Goal: Task Accomplishment & Management: Manage account settings

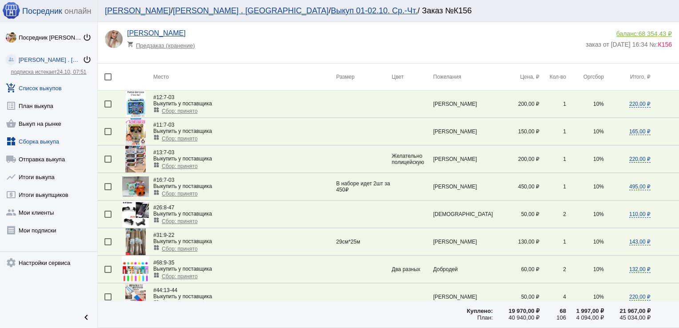
click at [49, 140] on link "widgets Сборка выкупа" at bounding box center [48, 140] width 97 height 18
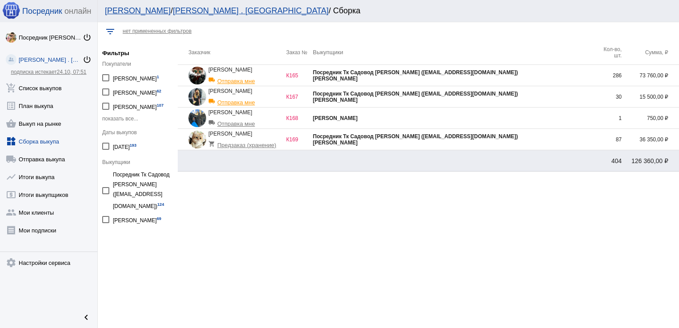
click at [532, 93] on div "Посредник Тк Садовод [PERSON_NAME] ([EMAIL_ADDRESS][DOMAIN_NAME])" at bounding box center [454, 94] width 282 height 6
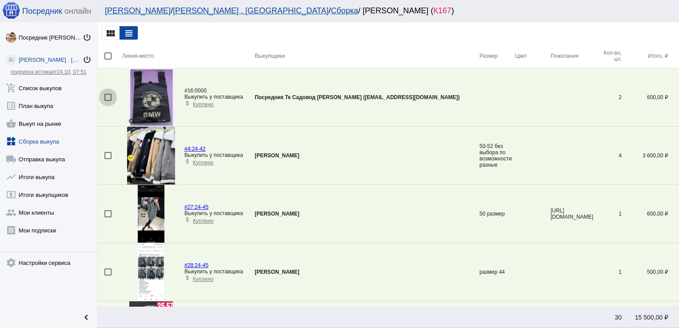
click at [109, 97] on div at bounding box center [107, 97] width 7 height 7
click at [108, 101] on input "checkbox" at bounding box center [108, 101] width 0 height 0
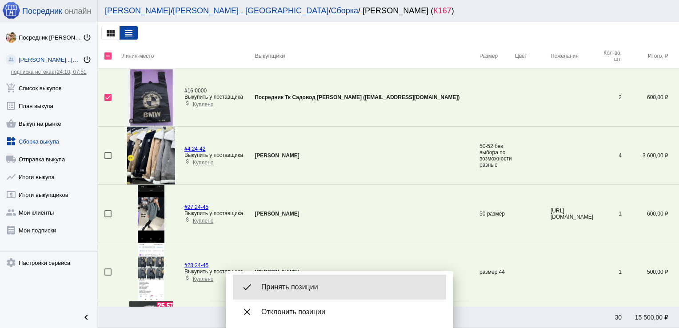
click at [280, 286] on span "Принять позиции" at bounding box center [350, 287] width 178 height 9
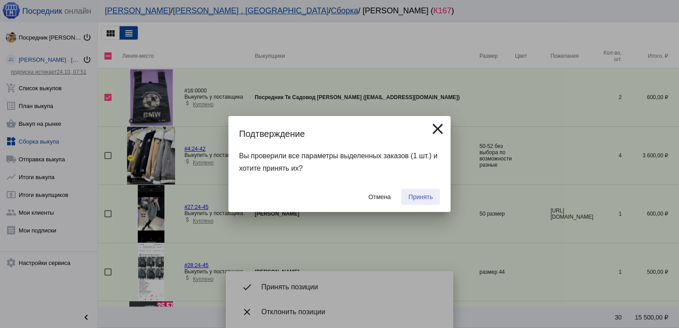
click at [436, 192] on button "Принять" at bounding box center [420, 197] width 39 height 16
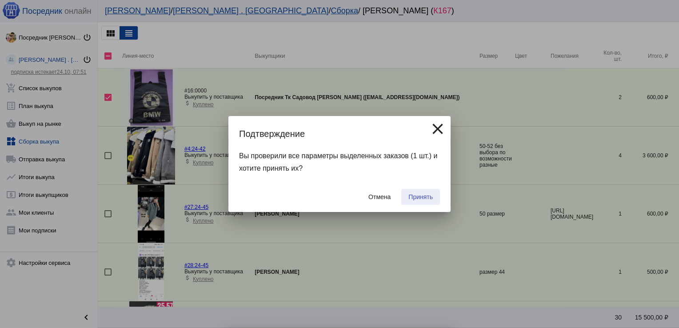
checkbox input "false"
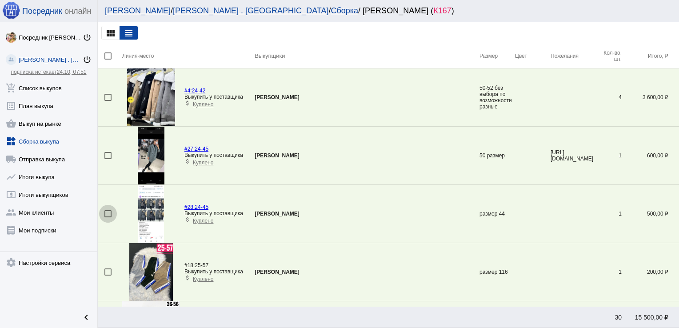
click at [106, 210] on div at bounding box center [107, 213] width 7 height 7
click at [108, 217] on input "checkbox" at bounding box center [108, 217] width 0 height 0
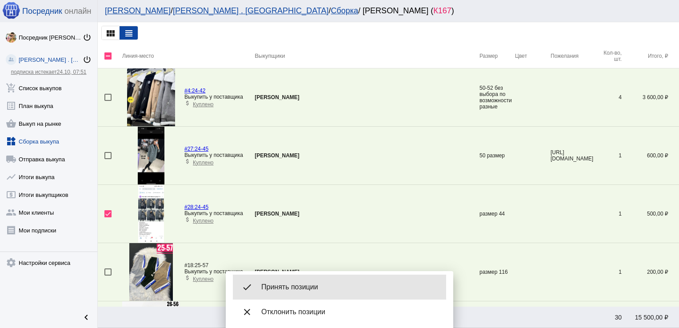
click at [292, 280] on div "done Принять позиции" at bounding box center [339, 287] width 213 height 25
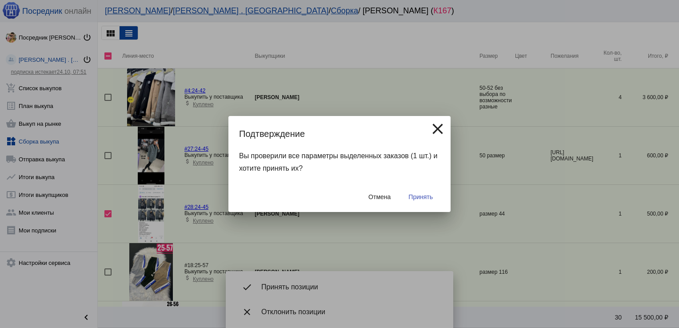
click at [418, 197] on span "Принять" at bounding box center [420, 196] width 24 height 7
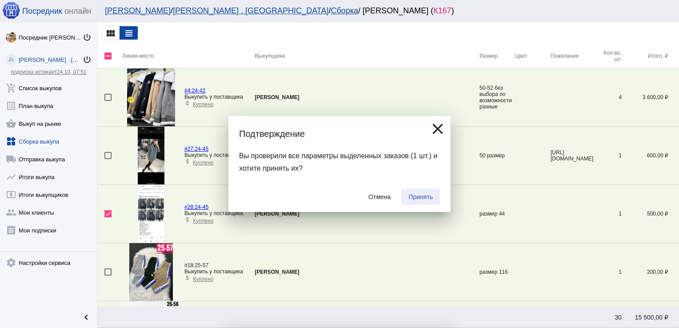
checkbox input "false"
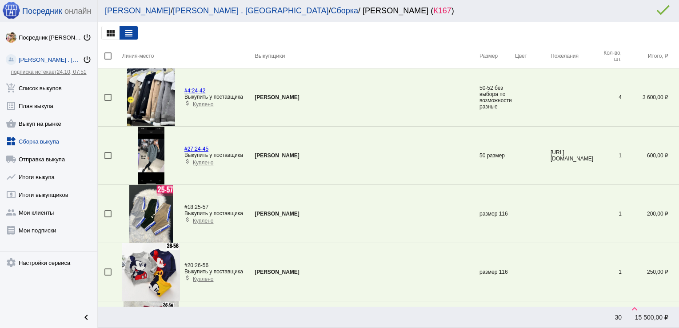
scroll to position [845, 0]
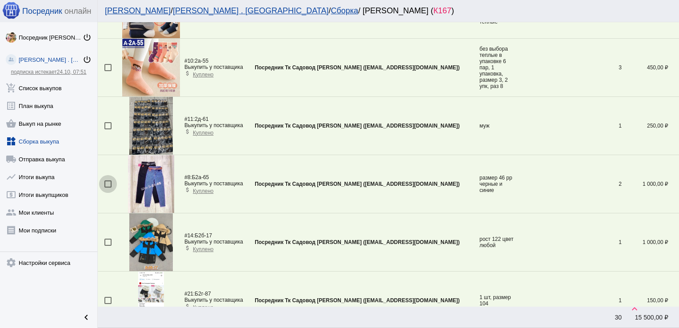
click at [107, 182] on div at bounding box center [107, 183] width 7 height 7
click at [108, 188] on input "checkbox" at bounding box center [108, 188] width 0 height 0
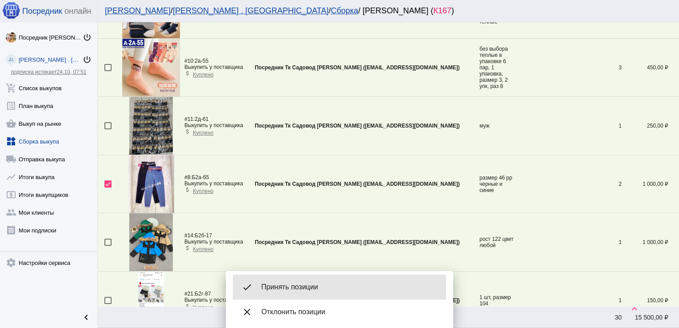
click at [304, 289] on span "Принять позиции" at bounding box center [350, 287] width 178 height 9
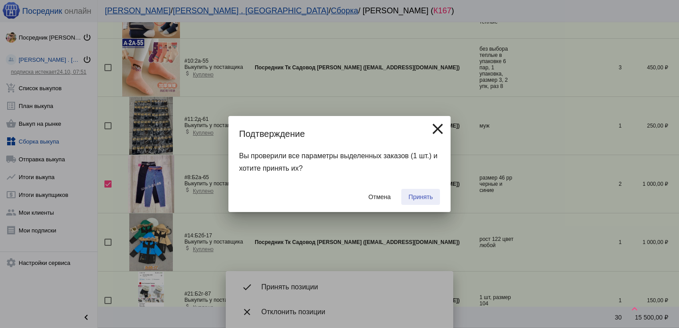
click at [432, 195] on span "Принять" at bounding box center [420, 196] width 24 height 7
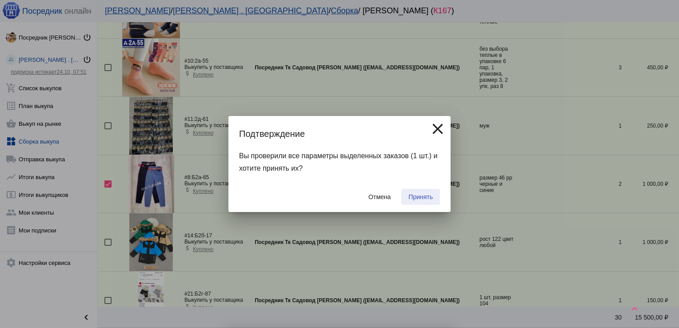
checkbox input "false"
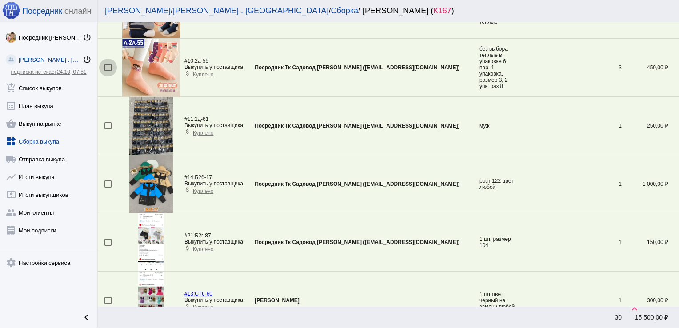
click at [108, 67] on div at bounding box center [107, 67] width 7 height 7
click at [108, 71] on input "checkbox" at bounding box center [108, 71] width 0 height 0
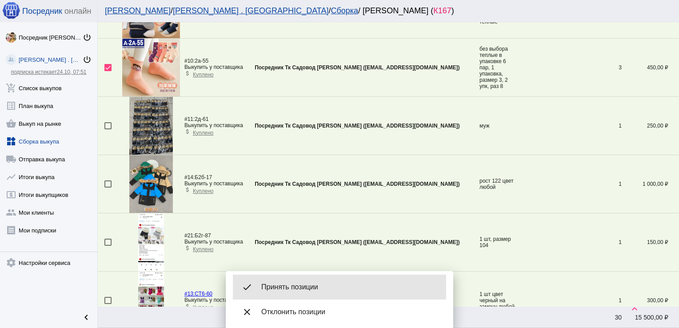
click at [314, 286] on span "Принять позиции" at bounding box center [350, 287] width 178 height 9
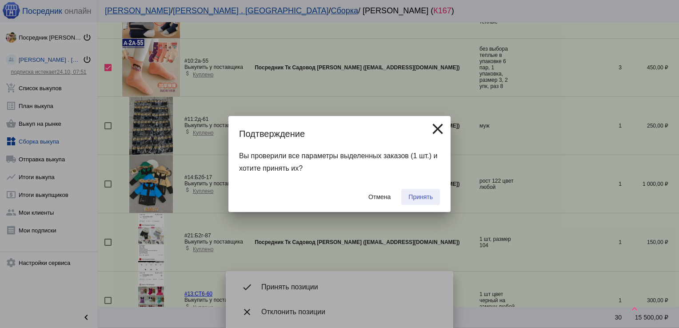
click at [419, 190] on button "Принять" at bounding box center [420, 197] width 39 height 16
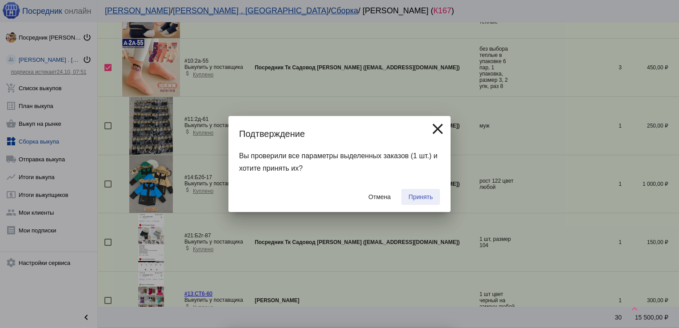
checkbox input "false"
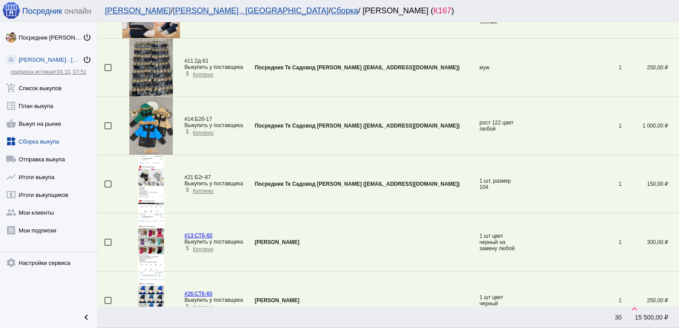
scroll to position [148, 0]
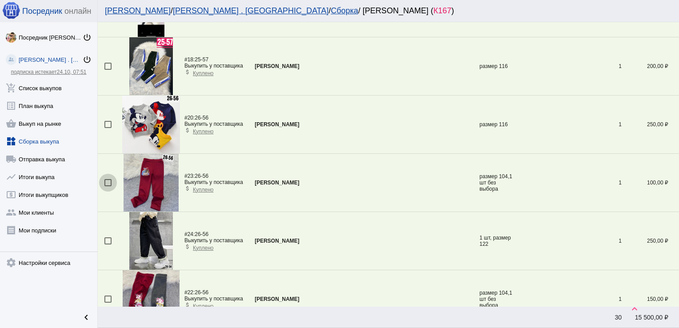
click at [107, 181] on div at bounding box center [107, 182] width 7 height 7
click at [108, 186] on input "checkbox" at bounding box center [108, 186] width 0 height 0
checkbox input "true"
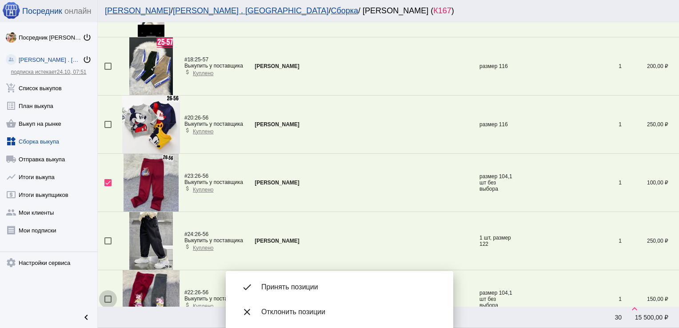
click at [108, 296] on div at bounding box center [107, 299] width 7 height 7
click at [108, 303] on input "checkbox" at bounding box center [108, 303] width 0 height 0
checkbox input "true"
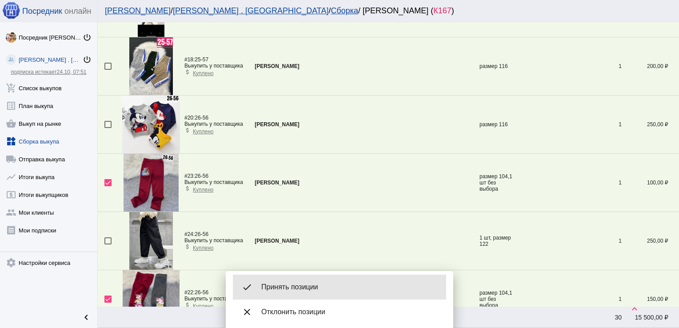
click at [306, 285] on span "Принять позиции" at bounding box center [350, 287] width 178 height 9
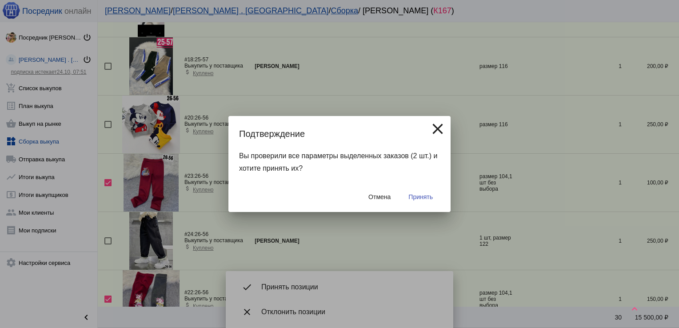
click at [428, 193] on button "Принять" at bounding box center [420, 197] width 39 height 16
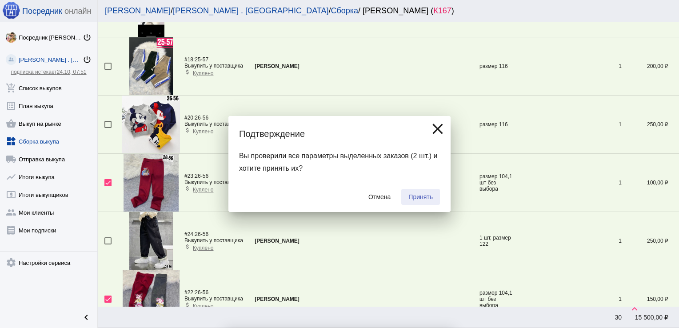
checkbox input "false"
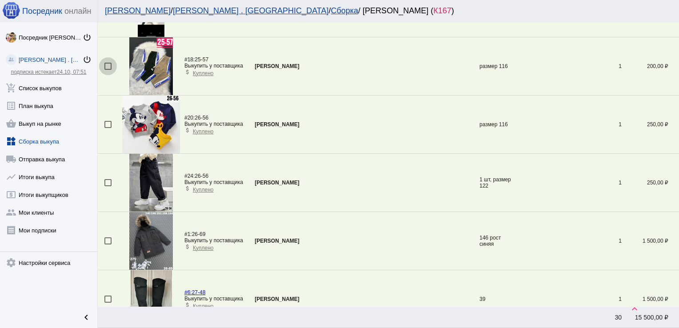
click at [109, 64] on div at bounding box center [107, 66] width 7 height 7
click at [108, 70] on input "checkbox" at bounding box center [108, 70] width 0 height 0
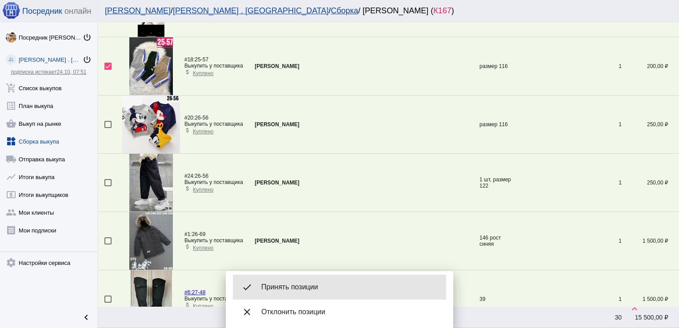
click at [296, 288] on span "Принять позиции" at bounding box center [350, 287] width 178 height 9
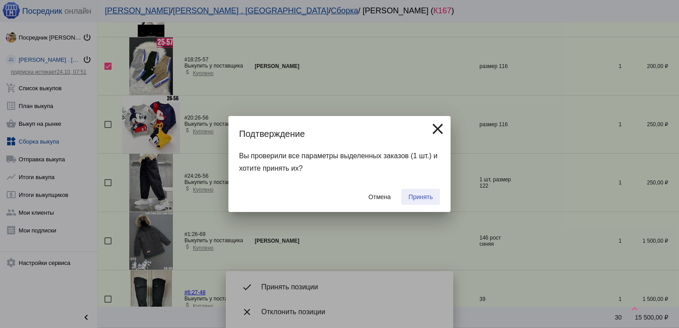
click at [421, 198] on span "Принять" at bounding box center [420, 196] width 24 height 7
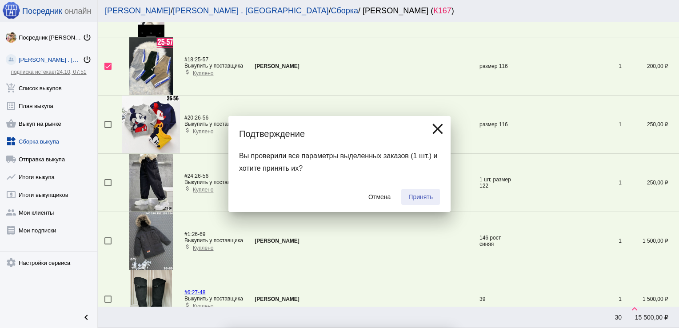
checkbox input "false"
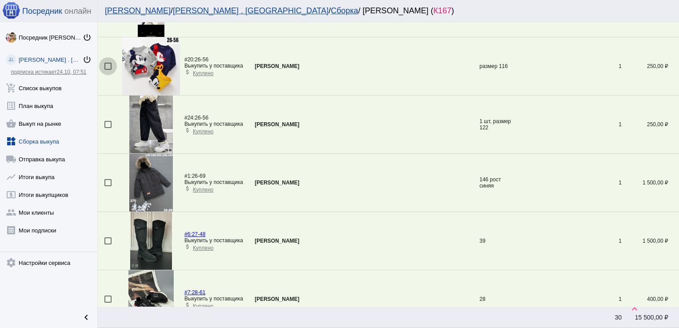
click at [108, 67] on div at bounding box center [107, 66] width 7 height 7
click at [108, 70] on input "checkbox" at bounding box center [108, 70] width 0 height 0
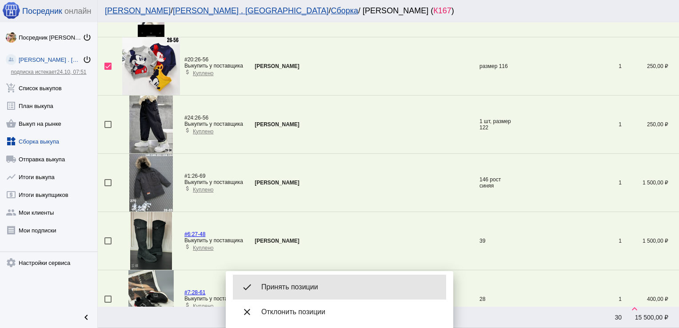
click at [292, 292] on div "done Принять позиции" at bounding box center [339, 287] width 213 height 25
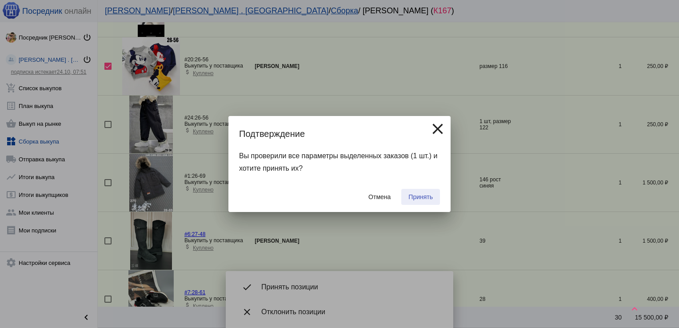
click at [411, 200] on span "Принять" at bounding box center [420, 196] width 24 height 7
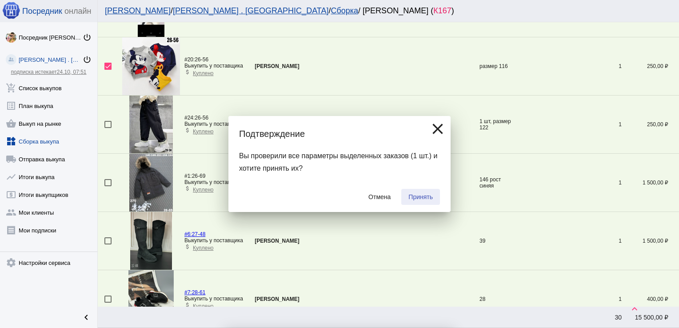
checkbox input "false"
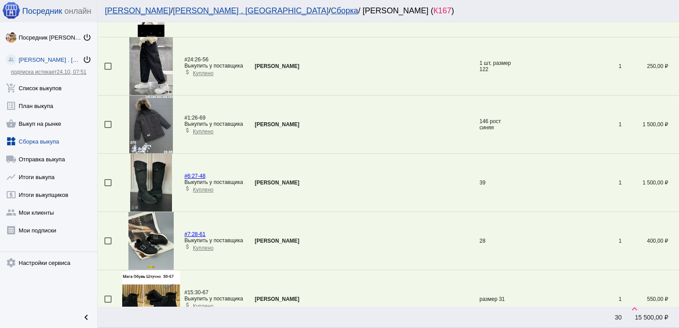
click at [108, 68] on div at bounding box center [107, 66] width 7 height 7
click at [108, 70] on input "checkbox" at bounding box center [108, 70] width 0 height 0
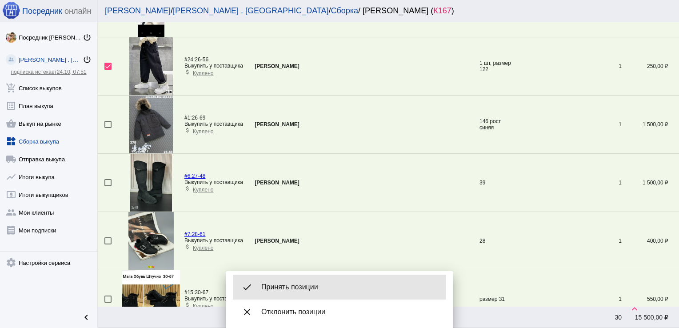
click at [310, 287] on span "Принять позиции" at bounding box center [350, 287] width 178 height 9
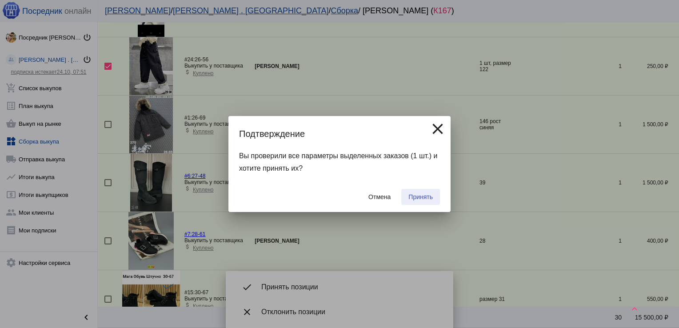
click at [428, 193] on span "Принять" at bounding box center [420, 196] width 24 height 7
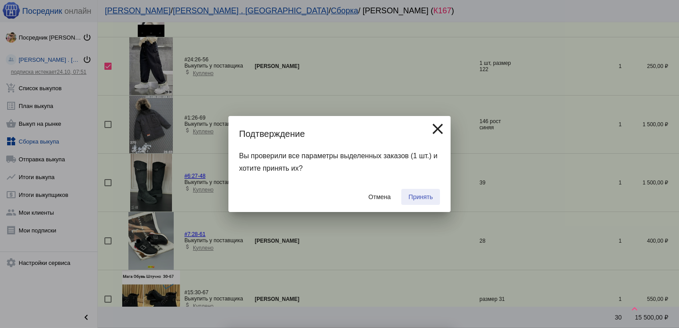
checkbox input "false"
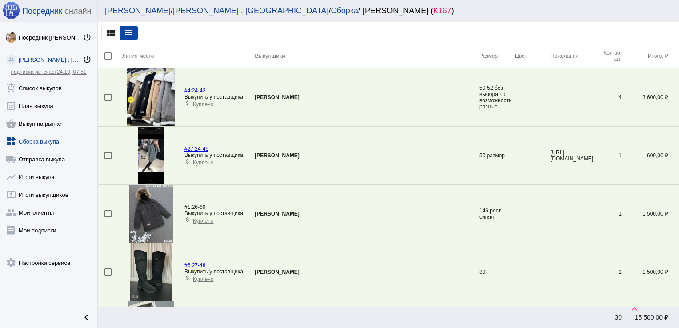
scroll to position [612, 0]
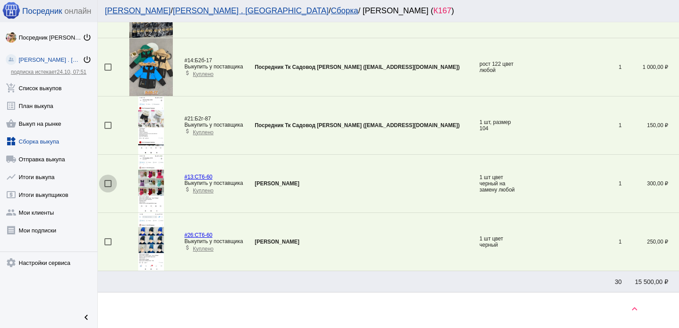
click at [109, 180] on div at bounding box center [107, 183] width 7 height 7
click at [108, 187] on input "checkbox" at bounding box center [108, 187] width 0 height 0
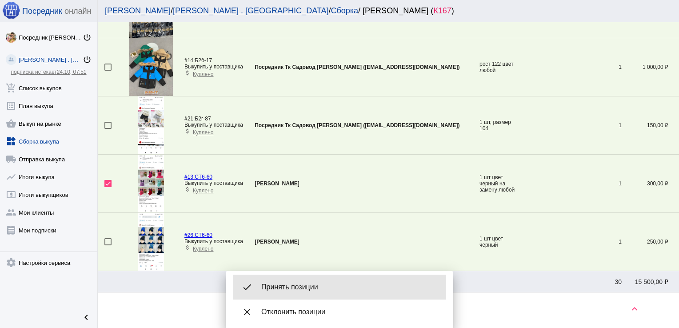
click at [306, 293] on div "done Принять позиции" at bounding box center [339, 287] width 213 height 25
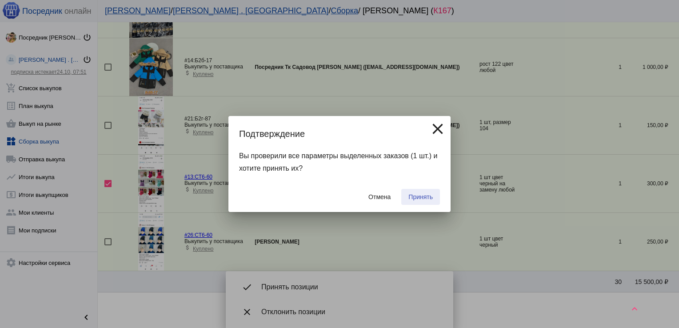
click at [415, 194] on span "Принять" at bounding box center [420, 196] width 24 height 7
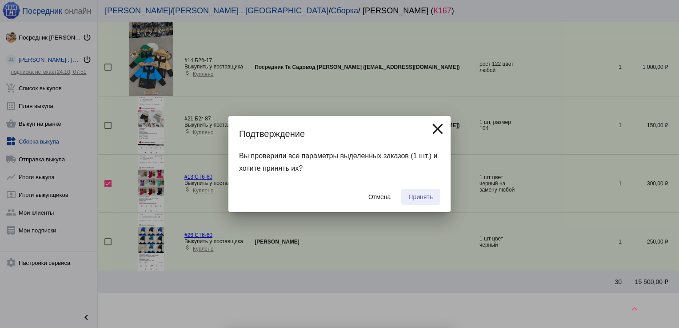
checkbox input "false"
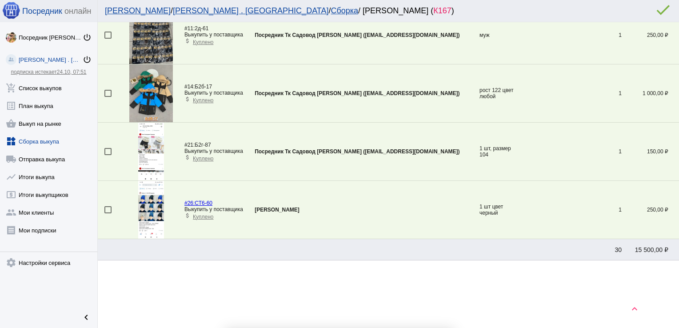
scroll to position [584, 0]
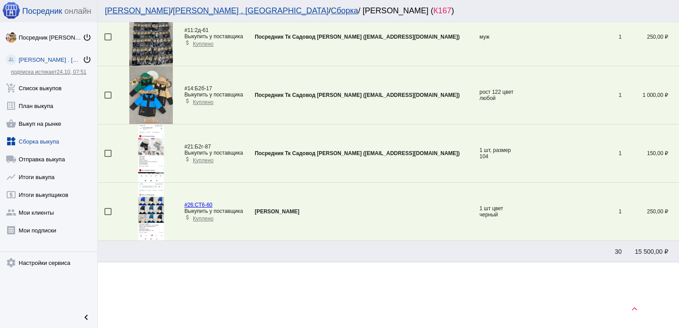
click at [109, 208] on div at bounding box center [107, 211] width 7 height 7
click at [108, 215] on input "checkbox" at bounding box center [108, 215] width 0 height 0
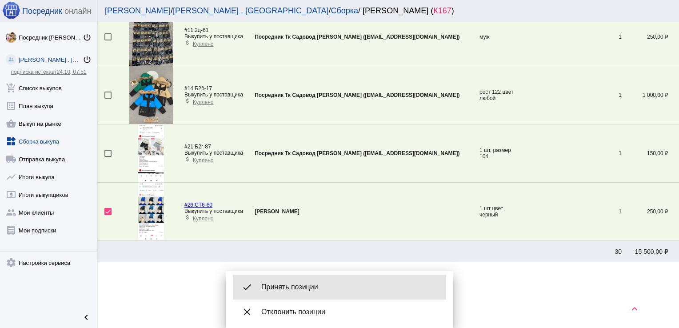
click at [309, 289] on span "Принять позиции" at bounding box center [350, 287] width 178 height 9
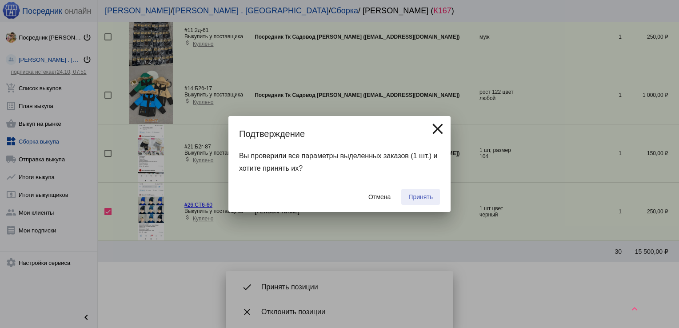
click at [416, 197] on span "Принять" at bounding box center [420, 196] width 24 height 7
checkbox input "false"
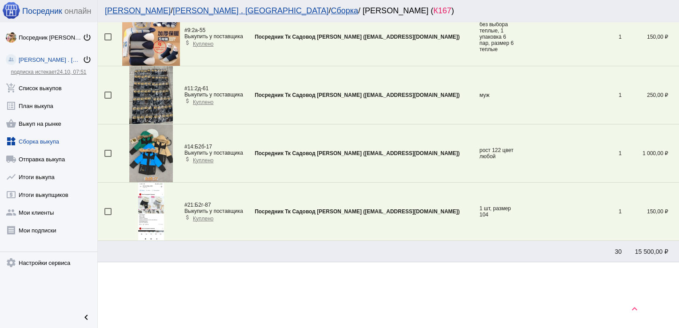
scroll to position [206, 0]
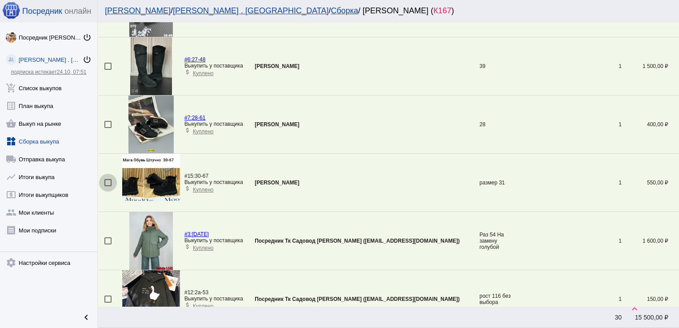
click at [105, 181] on div at bounding box center [107, 182] width 7 height 7
click at [108, 186] on input "checkbox" at bounding box center [108, 186] width 0 height 0
checkbox input "true"
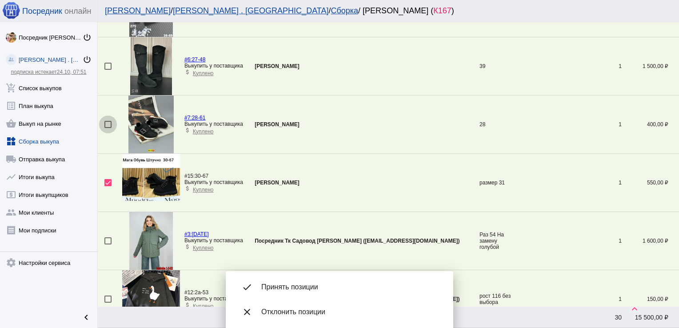
click at [108, 124] on div at bounding box center [107, 124] width 7 height 7
click at [108, 128] on input "checkbox" at bounding box center [108, 128] width 0 height 0
click at [108, 124] on div at bounding box center [107, 124] width 7 height 7
click at [108, 128] on input "checkbox" at bounding box center [108, 128] width 0 height 0
checkbox input "false"
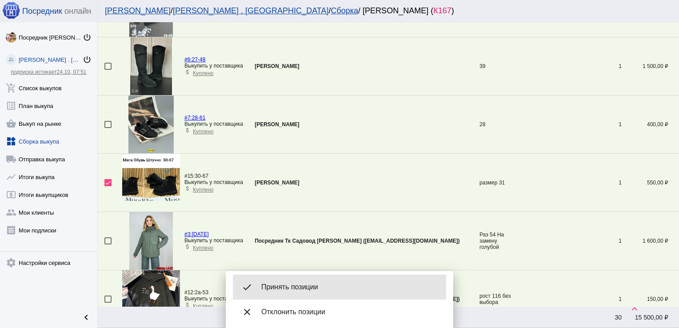
click at [316, 277] on div "done Принять позиции" at bounding box center [339, 287] width 213 height 25
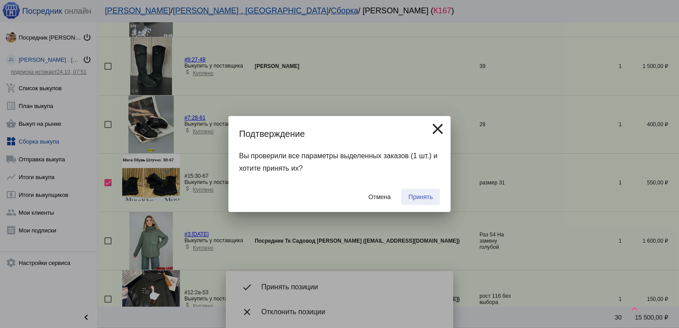
click at [418, 198] on span "Принять" at bounding box center [420, 196] width 24 height 7
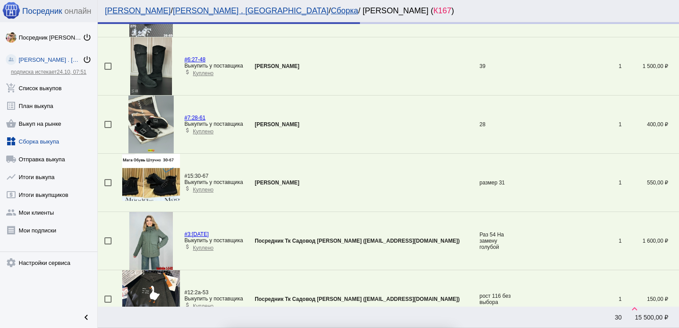
checkbox input "false"
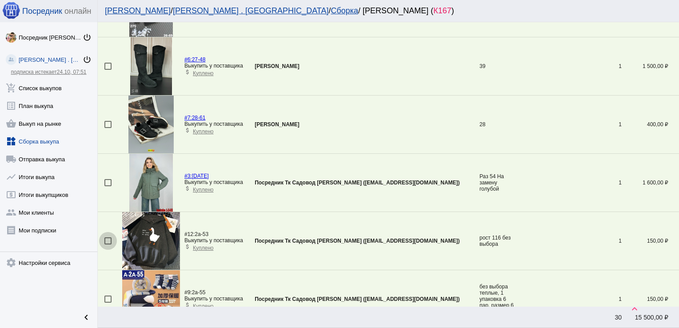
click at [107, 239] on div at bounding box center [107, 240] width 7 height 7
click at [108, 244] on input "checkbox" at bounding box center [108, 244] width 0 height 0
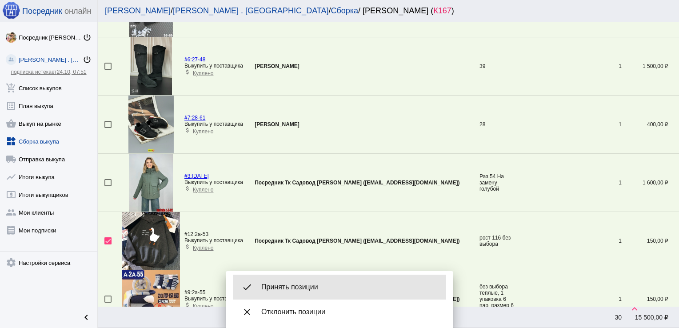
click at [308, 281] on div "done Принять позиции" at bounding box center [339, 287] width 213 height 25
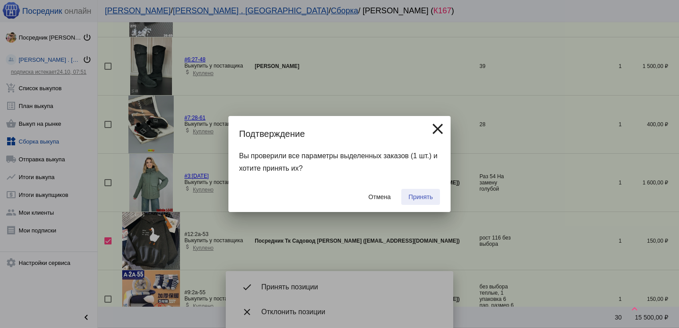
click at [433, 197] on button "Принять" at bounding box center [420, 197] width 39 height 16
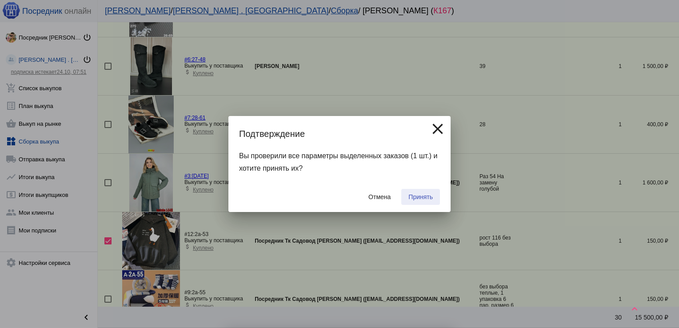
checkbox input "false"
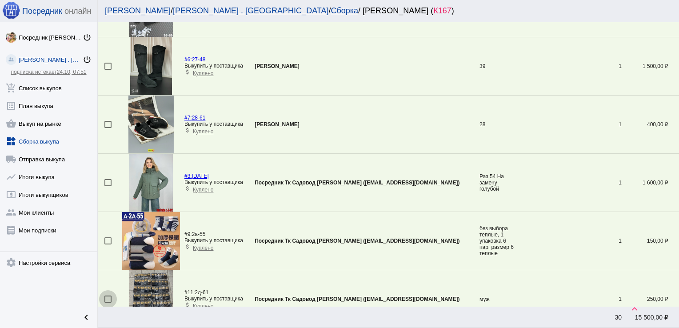
click at [109, 298] on div at bounding box center [107, 299] width 7 height 7
click at [108, 303] on input "checkbox" at bounding box center [108, 303] width 0 height 0
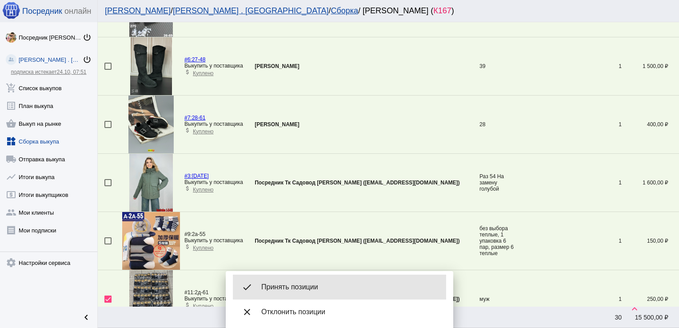
click at [327, 281] on div "done Принять позиции" at bounding box center [339, 287] width 213 height 25
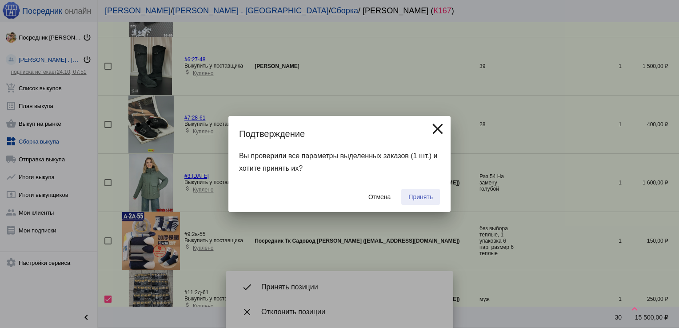
click at [422, 192] on button "Принять" at bounding box center [420, 197] width 39 height 16
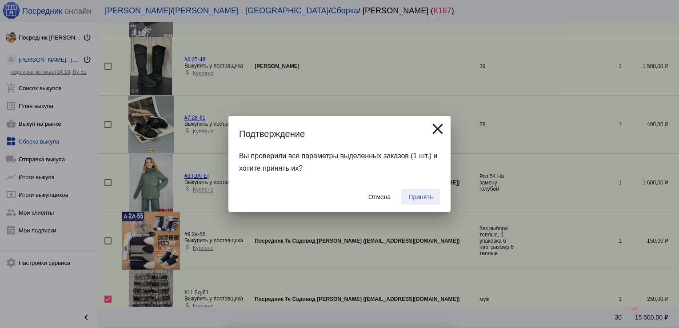
checkbox input "false"
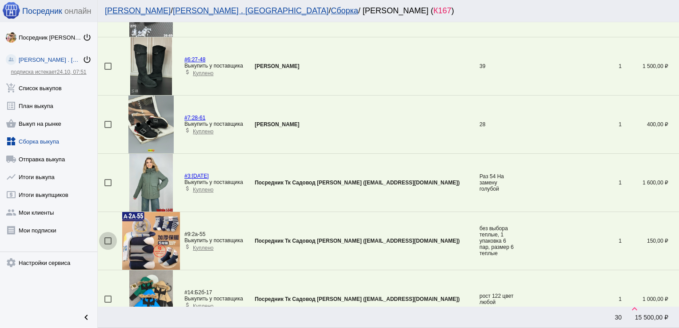
click at [110, 239] on div at bounding box center [107, 240] width 7 height 7
click at [108, 244] on input "checkbox" at bounding box center [108, 244] width 0 height 0
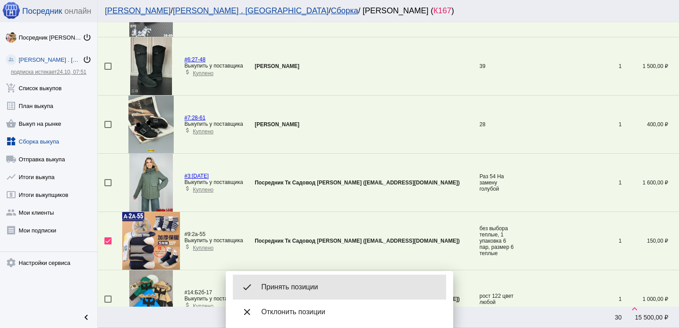
click at [304, 283] on span "Принять позиции" at bounding box center [350, 287] width 178 height 9
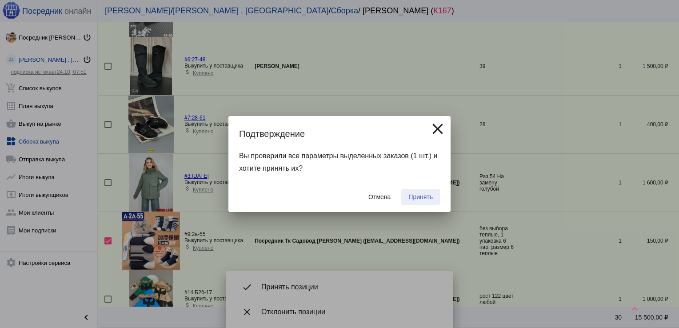
click at [425, 196] on span "Принять" at bounding box center [420, 196] width 24 height 7
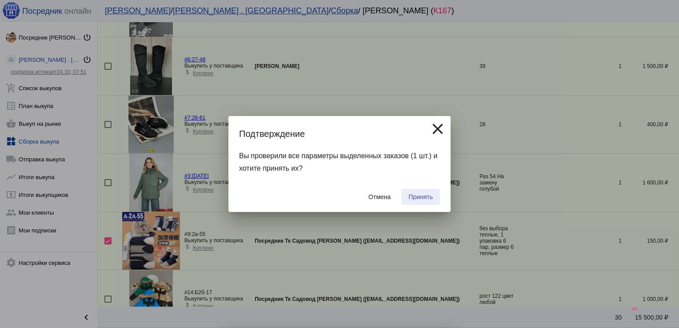
checkbox input "false"
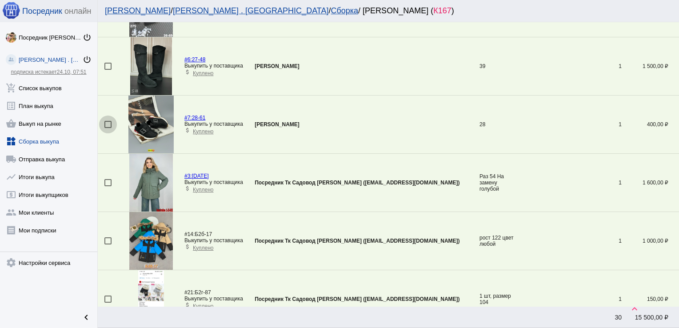
click at [110, 122] on div at bounding box center [107, 124] width 7 height 7
click at [108, 128] on input "checkbox" at bounding box center [108, 128] width 0 height 0
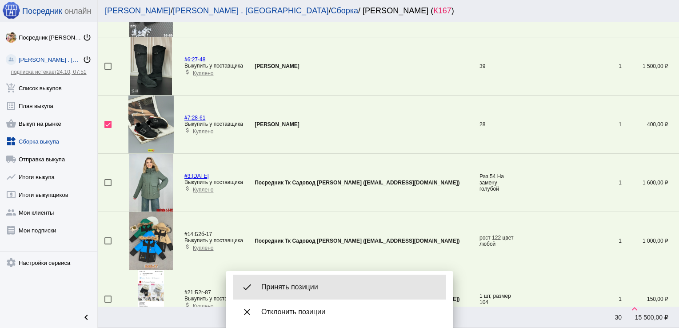
click at [313, 282] on div "done Принять позиции" at bounding box center [339, 287] width 213 height 25
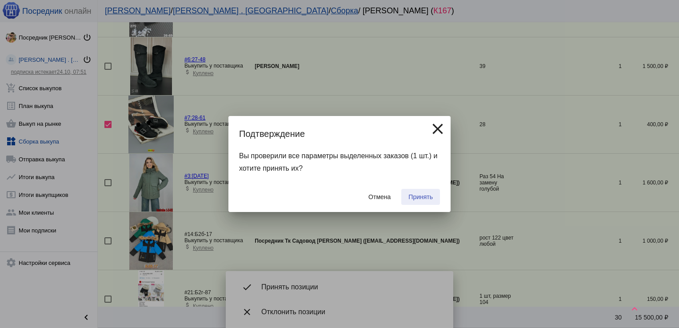
click at [419, 191] on button "Принять" at bounding box center [420, 197] width 39 height 16
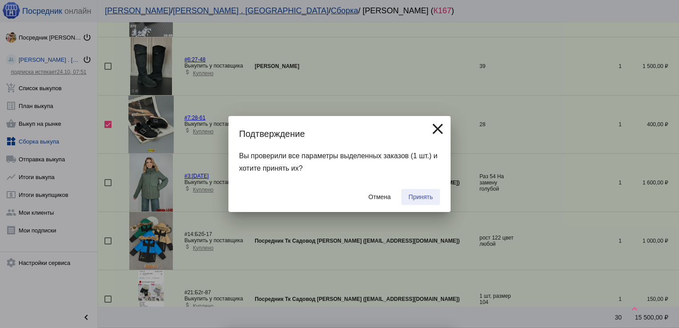
checkbox input "false"
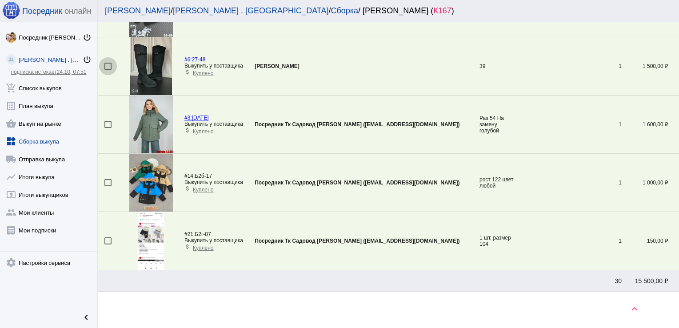
click at [108, 64] on div at bounding box center [107, 66] width 7 height 7
click at [108, 70] on input "checkbox" at bounding box center [108, 70] width 0 height 0
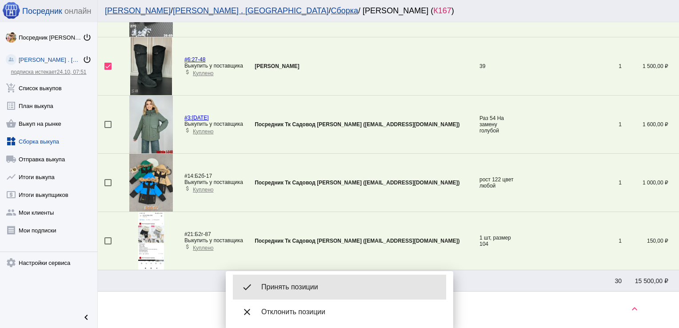
click at [316, 281] on div "done Принять позиции" at bounding box center [339, 287] width 213 height 25
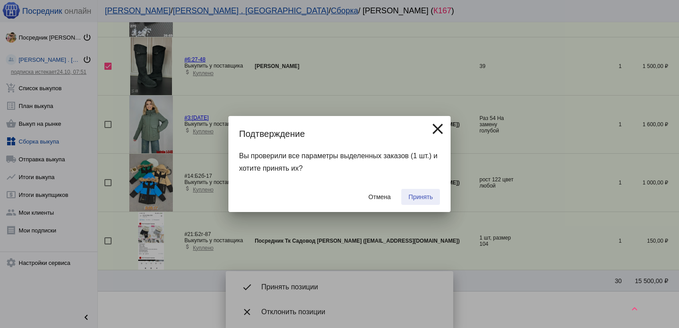
click at [417, 197] on span "Принять" at bounding box center [420, 196] width 24 height 7
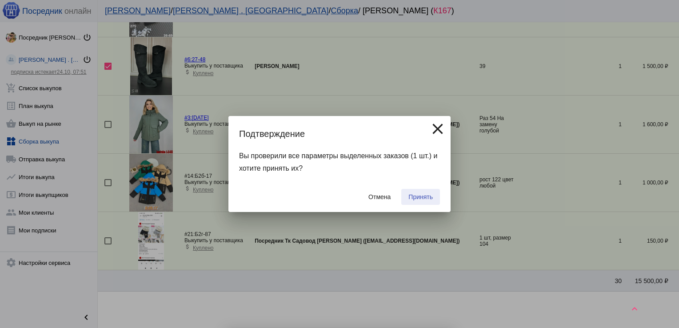
checkbox input "false"
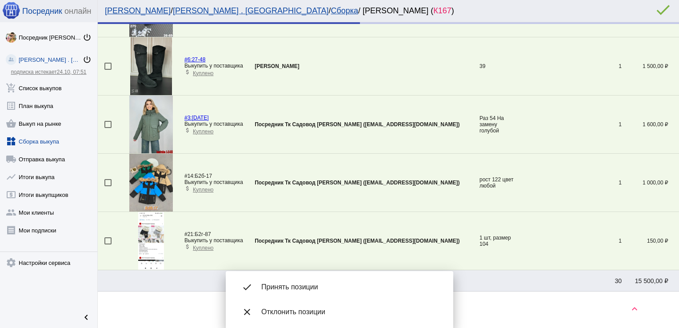
scroll to position [178, 0]
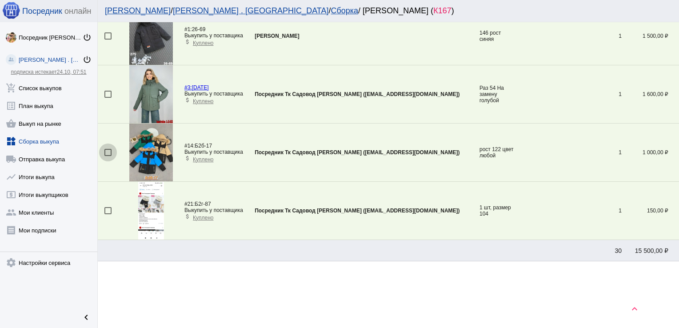
click at [105, 152] on div at bounding box center [107, 152] width 7 height 7
click at [108, 156] on input "checkbox" at bounding box center [108, 156] width 0 height 0
checkbox input "true"
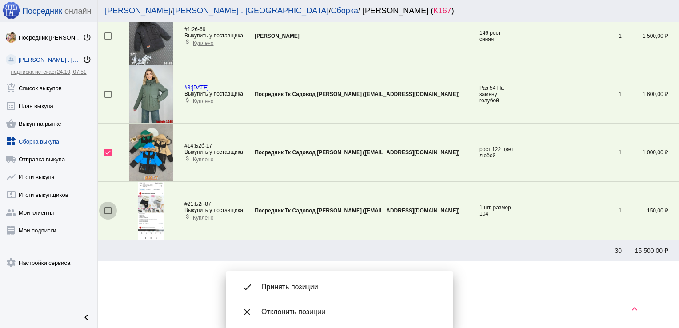
click at [107, 209] on div at bounding box center [107, 210] width 7 height 7
click at [108, 214] on input "checkbox" at bounding box center [108, 214] width 0 height 0
checkbox input "true"
click at [108, 96] on div at bounding box center [107, 94] width 7 height 7
click at [108, 98] on input "checkbox" at bounding box center [108, 98] width 0 height 0
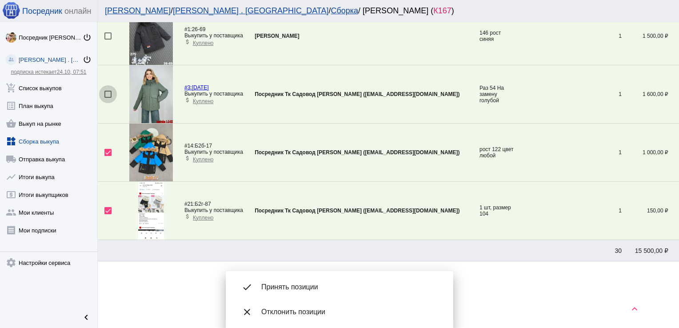
checkbox input "true"
click at [109, 35] on div at bounding box center [107, 35] width 7 height 7
click at [108, 40] on input "checkbox" at bounding box center [108, 40] width 0 height 0
click at [297, 286] on span "Принять позиции" at bounding box center [350, 287] width 178 height 9
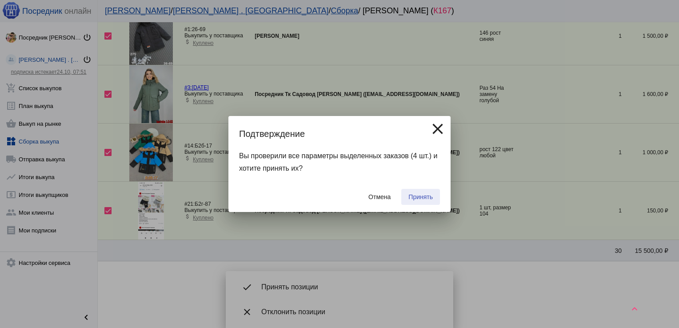
click at [426, 197] on span "Принять" at bounding box center [420, 196] width 24 height 7
checkbox input "false"
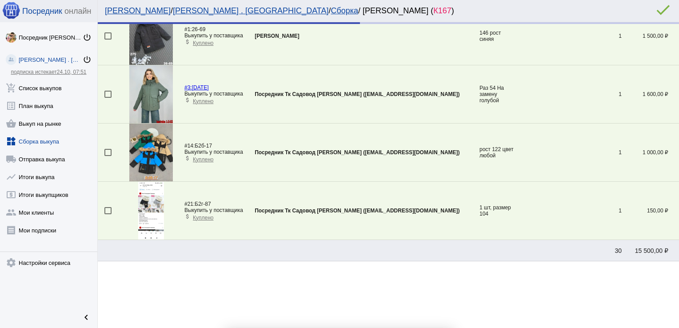
scroll to position [0, 0]
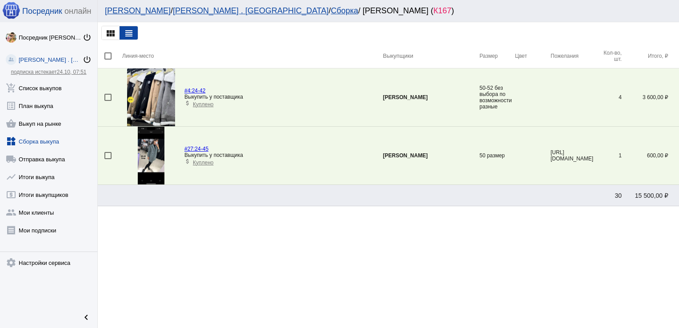
click at [152, 154] on img at bounding box center [151, 156] width 27 height 58
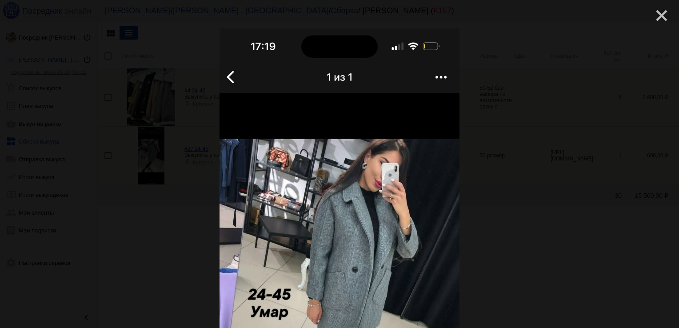
click at [655, 14] on mat-icon "close" at bounding box center [658, 12] width 11 height 11
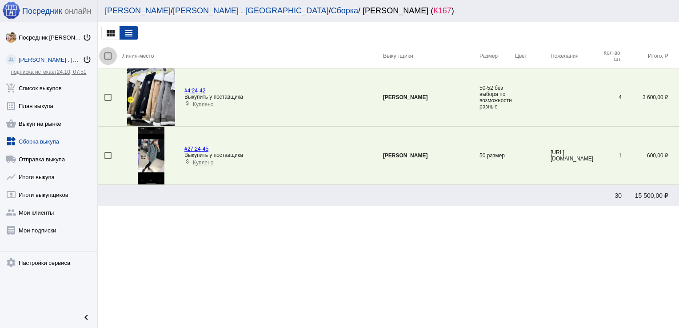
click at [108, 56] on div at bounding box center [107, 55] width 7 height 7
click at [108, 60] on input "checkbox" at bounding box center [108, 60] width 0 height 0
checkbox input "true"
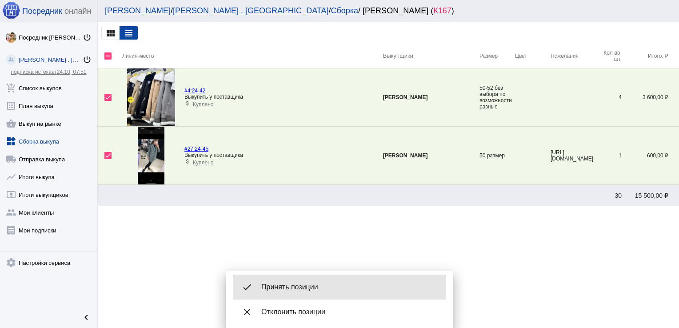
click at [284, 292] on div "done Принять позиции" at bounding box center [339, 287] width 213 height 25
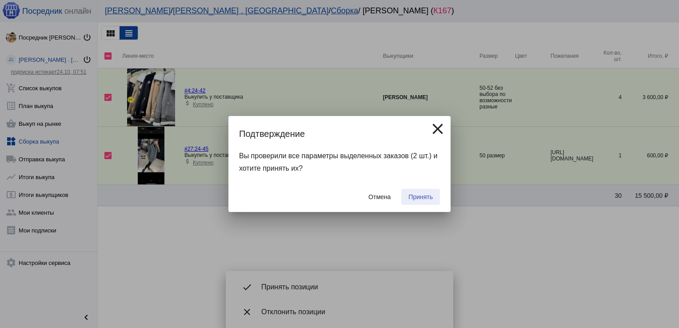
click at [417, 193] on span "Принять" at bounding box center [420, 196] width 24 height 7
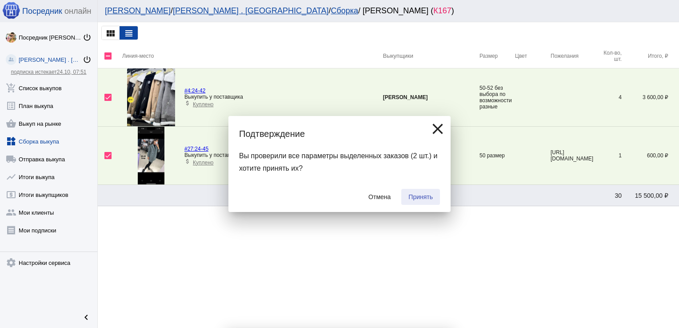
checkbox input "false"
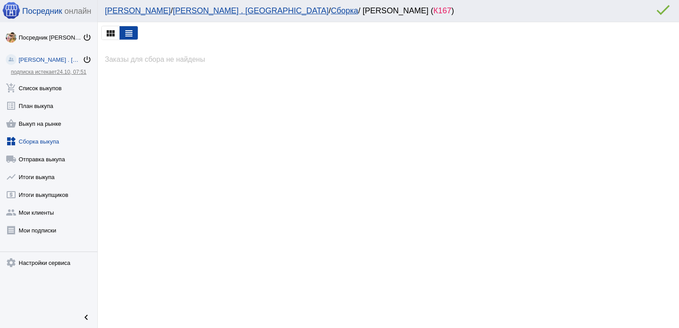
click at [48, 140] on link "widgets Сборка выкупа" at bounding box center [48, 140] width 97 height 18
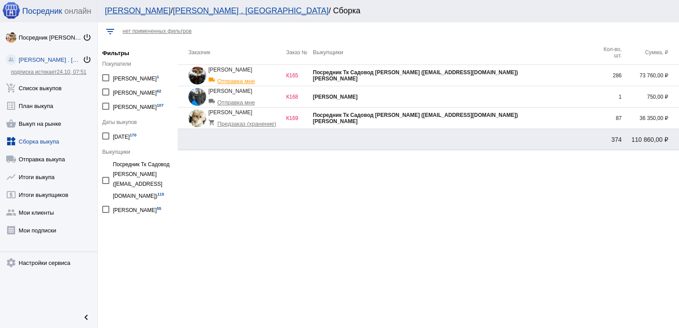
click at [553, 122] on div "[PERSON_NAME]" at bounding box center [454, 121] width 282 height 6
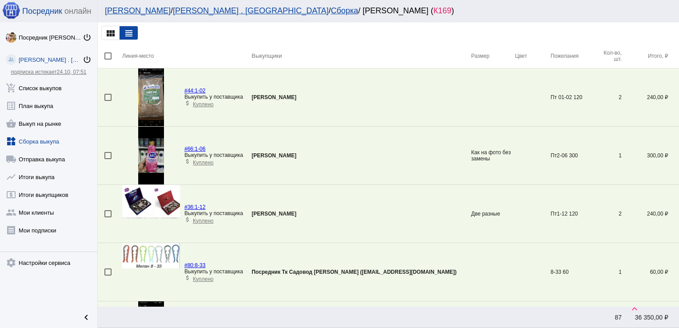
scroll to position [1484, 0]
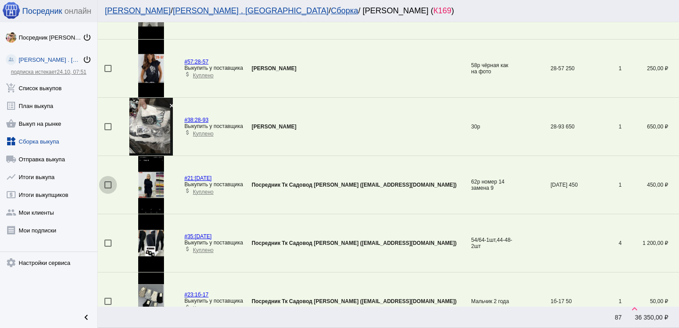
click at [107, 181] on div at bounding box center [107, 184] width 7 height 7
click at [108, 188] on input "checkbox" at bounding box center [108, 188] width 0 height 0
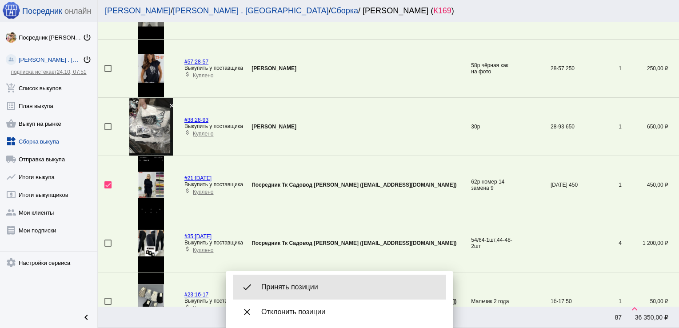
click at [295, 284] on span "Принять позиции" at bounding box center [350, 287] width 178 height 9
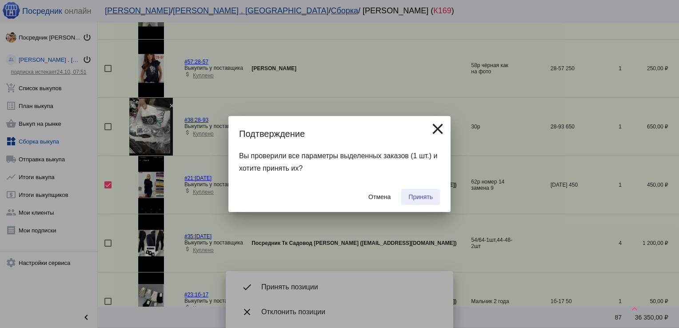
click at [423, 197] on span "Принять" at bounding box center [420, 196] width 24 height 7
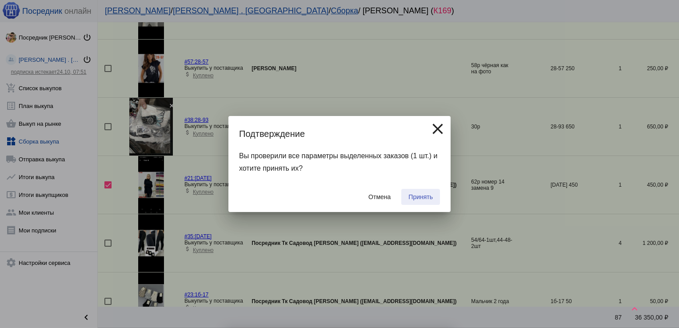
checkbox input "false"
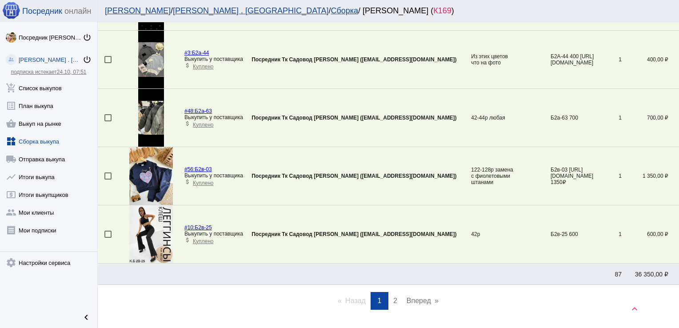
scroll to position [2735, 0]
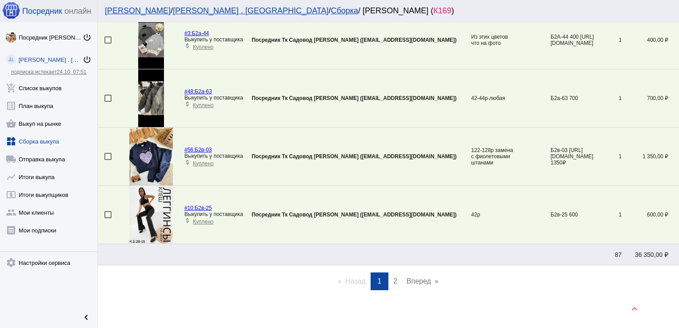
click at [393, 277] on span "2" at bounding box center [395, 281] width 4 height 8
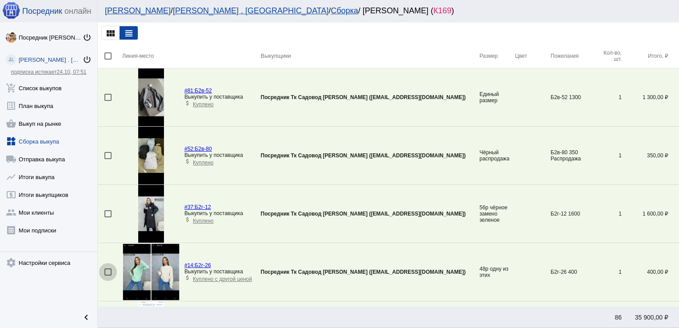
click at [107, 274] on div at bounding box center [107, 271] width 7 height 7
click at [108, 276] on input "checkbox" at bounding box center [108, 276] width 0 height 0
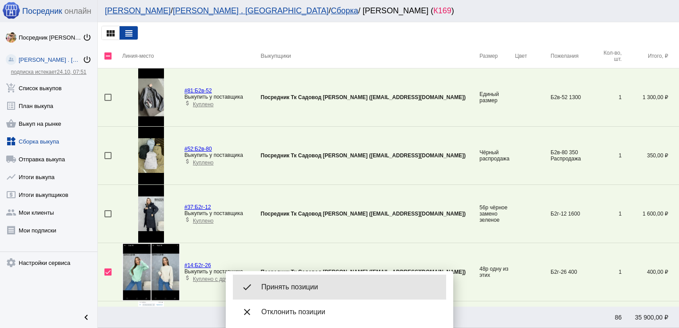
click at [279, 280] on div "done Принять позиции" at bounding box center [339, 287] width 213 height 25
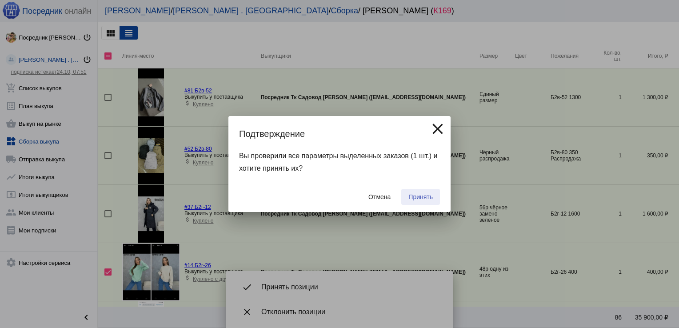
click at [419, 192] on button "Принять" at bounding box center [420, 197] width 39 height 16
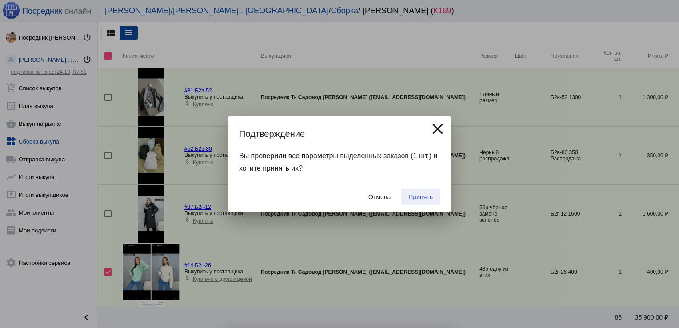
checkbox input "false"
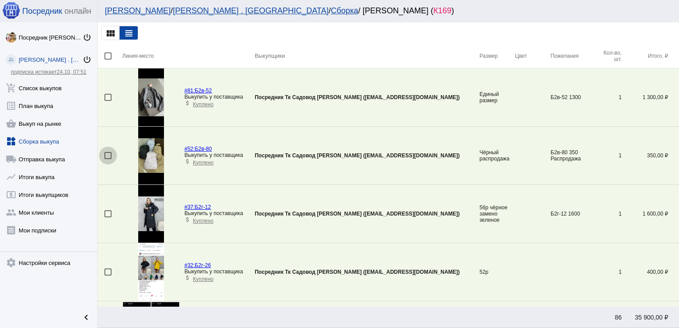
click at [107, 156] on div at bounding box center [107, 155] width 7 height 7
click at [108, 159] on input "checkbox" at bounding box center [108, 159] width 0 height 0
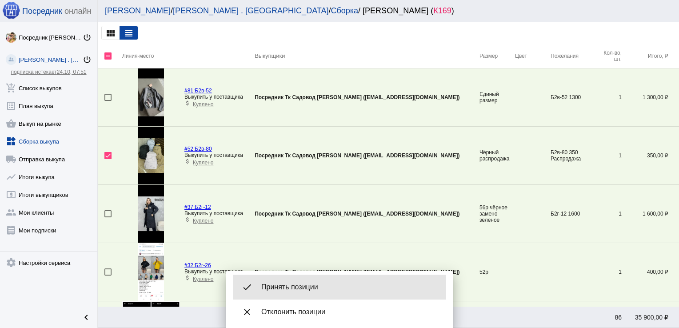
click at [321, 294] on div "done Принять позиции" at bounding box center [339, 287] width 213 height 25
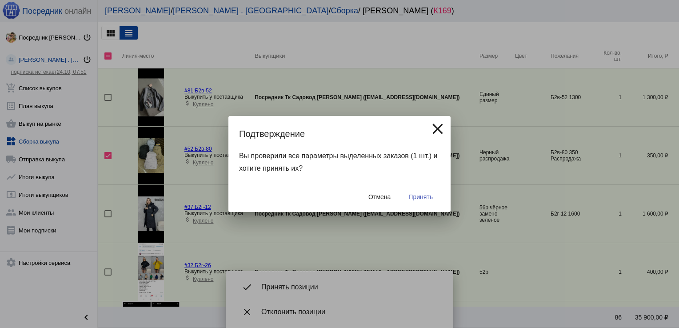
click at [420, 199] on span "Принять" at bounding box center [420, 196] width 24 height 7
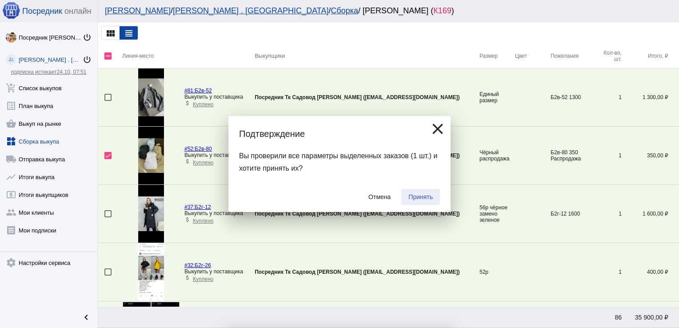
checkbox input "false"
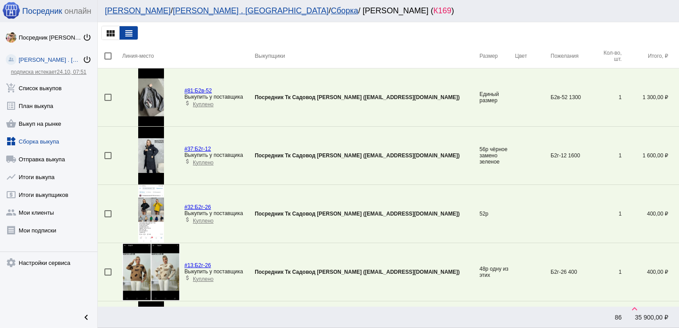
scroll to position [352, 0]
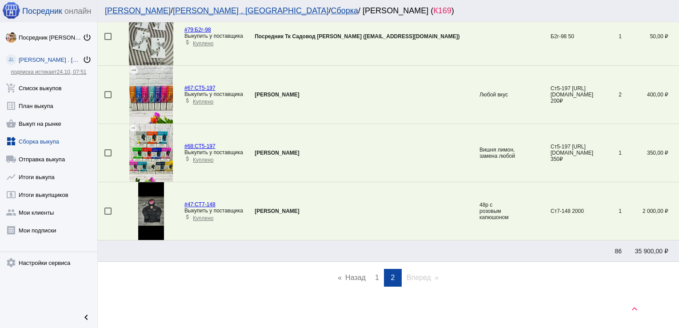
click at [375, 276] on span "1" at bounding box center [377, 278] width 4 height 8
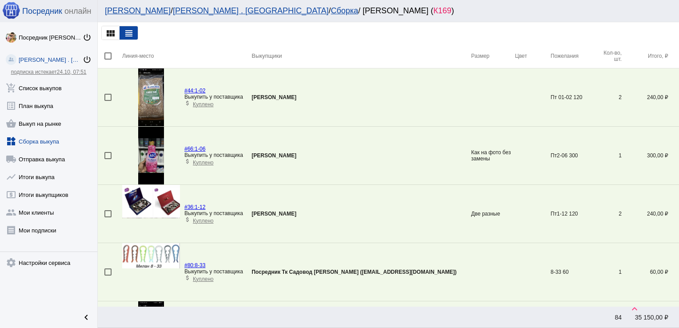
scroll to position [2415, 0]
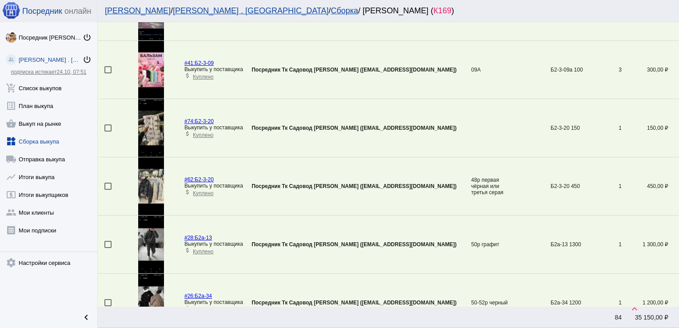
click at [109, 183] on div at bounding box center [107, 186] width 7 height 7
click at [108, 190] on input "checkbox" at bounding box center [108, 190] width 0 height 0
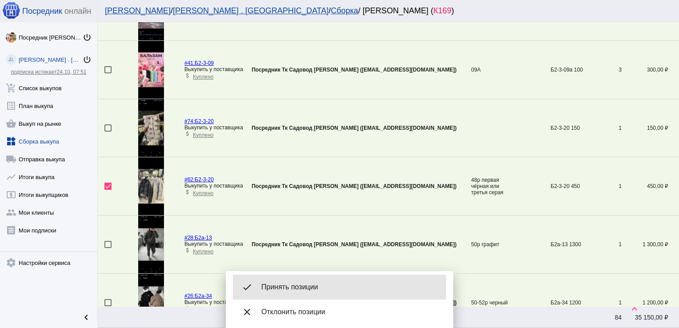
click at [281, 281] on div "done Принять позиции" at bounding box center [339, 287] width 213 height 25
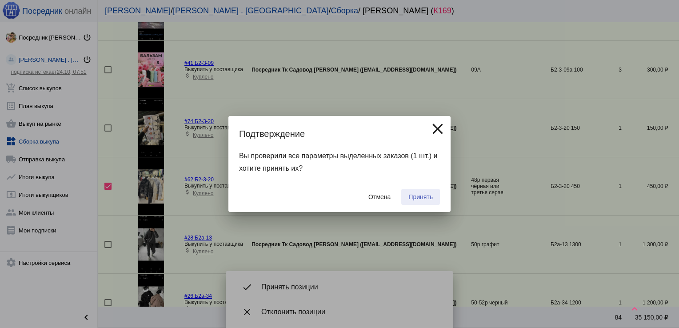
click at [424, 191] on button "Принять" at bounding box center [420, 197] width 39 height 16
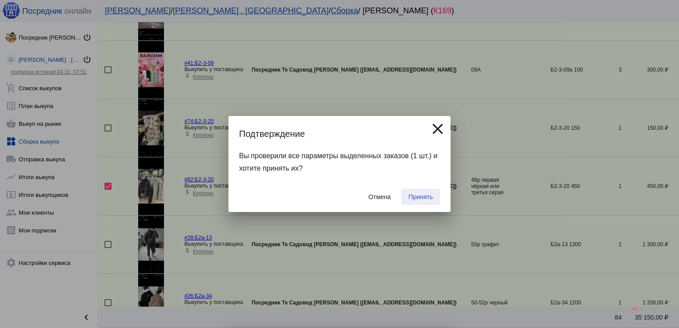
checkbox input "false"
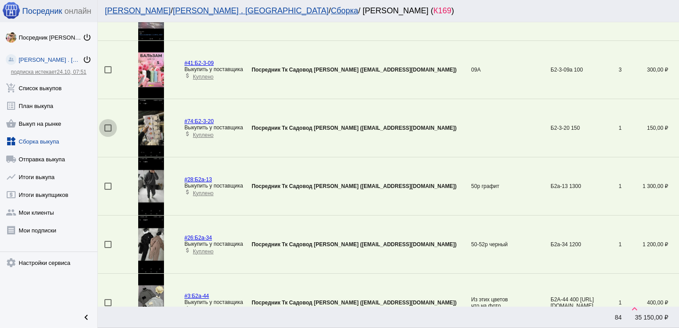
click at [108, 124] on div at bounding box center [107, 127] width 7 height 7
click at [108, 132] on input "checkbox" at bounding box center [108, 132] width 0 height 0
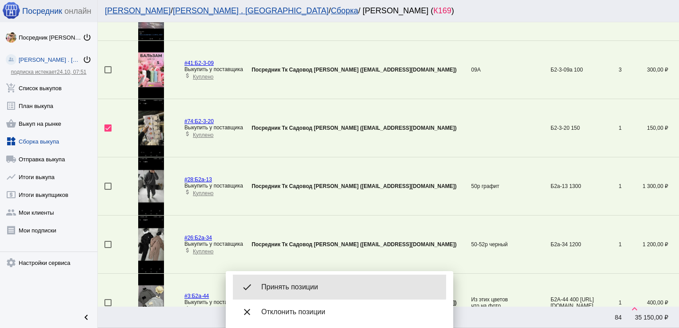
click at [293, 281] on div "done Принять позиции" at bounding box center [339, 287] width 213 height 25
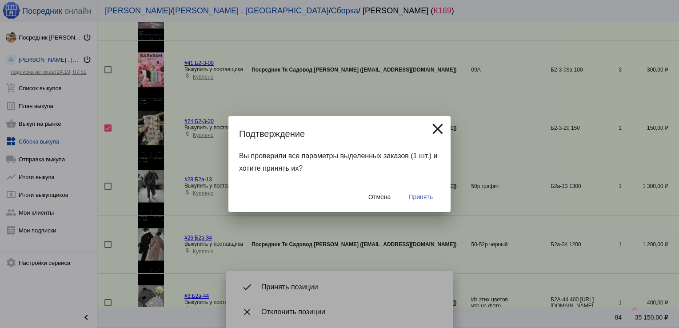
click at [423, 200] on span "Принять" at bounding box center [420, 196] width 24 height 7
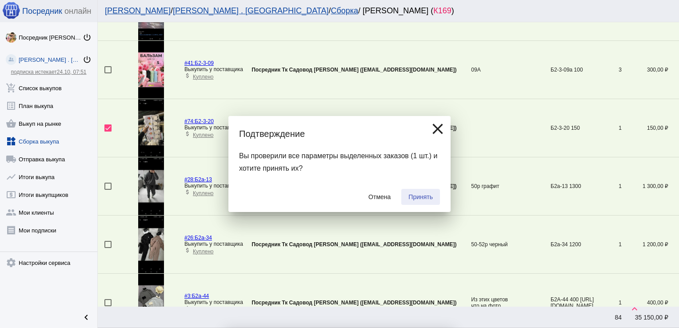
checkbox input "false"
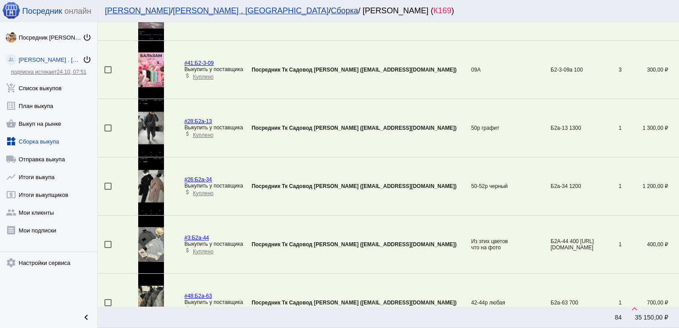
scroll to position [2705, 0]
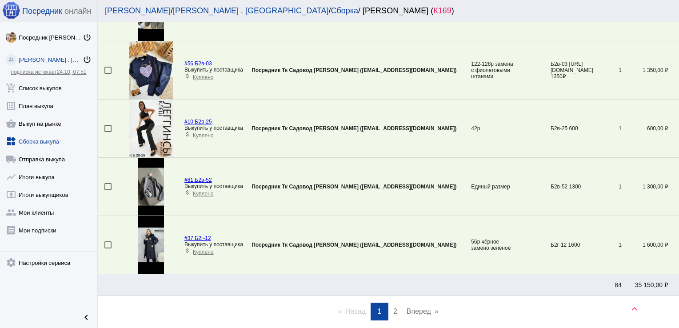
click at [108, 183] on div at bounding box center [107, 186] width 7 height 7
click at [108, 190] on input "checkbox" at bounding box center [108, 190] width 0 height 0
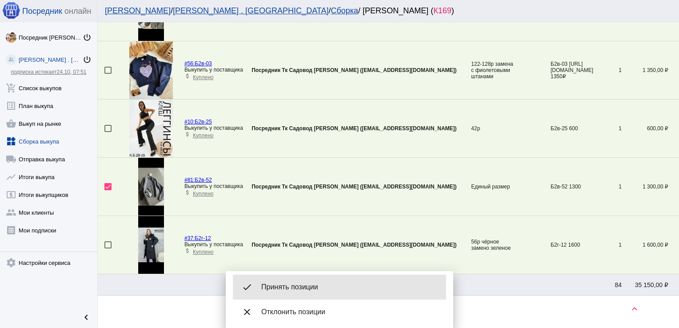
click at [298, 284] on span "Принять позиции" at bounding box center [350, 287] width 178 height 9
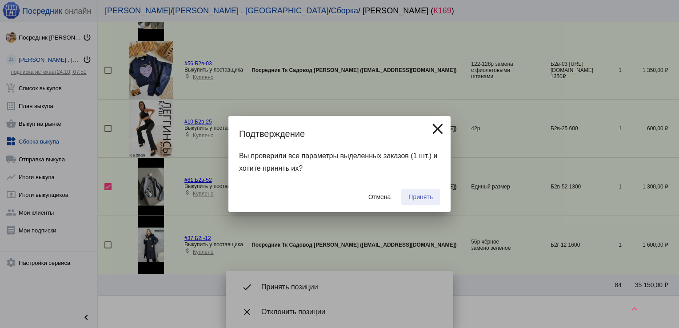
click at [424, 191] on button "Принять" at bounding box center [420, 197] width 39 height 16
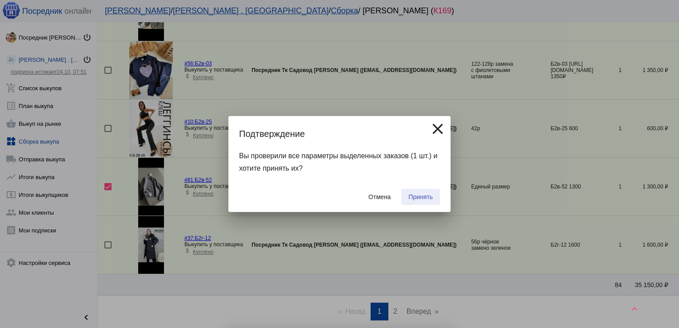
checkbox input "false"
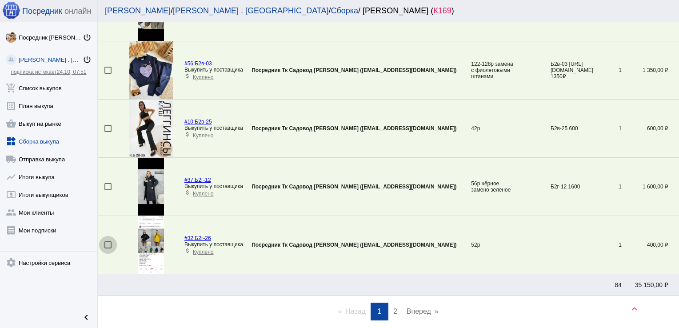
click at [108, 241] on div at bounding box center [107, 244] width 7 height 7
click at [108, 248] on input "checkbox" at bounding box center [108, 248] width 0 height 0
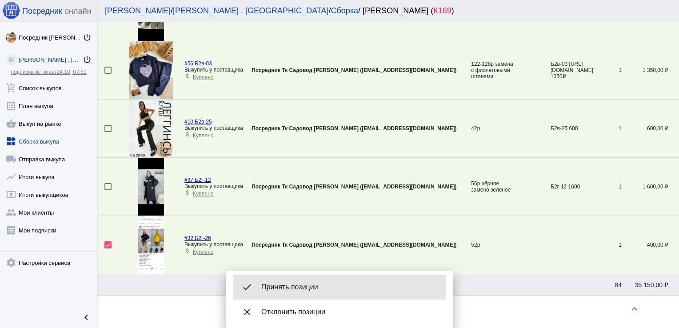
click at [332, 288] on span "Принять позиции" at bounding box center [350, 287] width 178 height 9
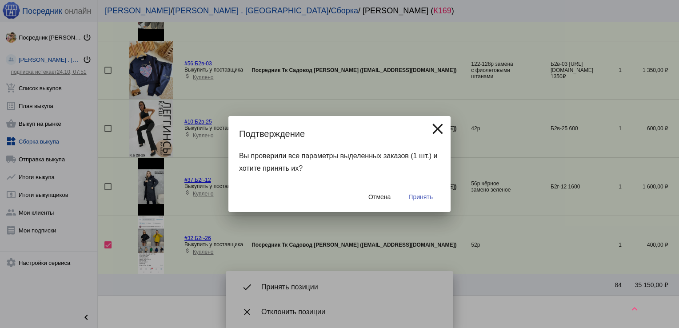
click at [416, 196] on span "Принять" at bounding box center [420, 196] width 24 height 7
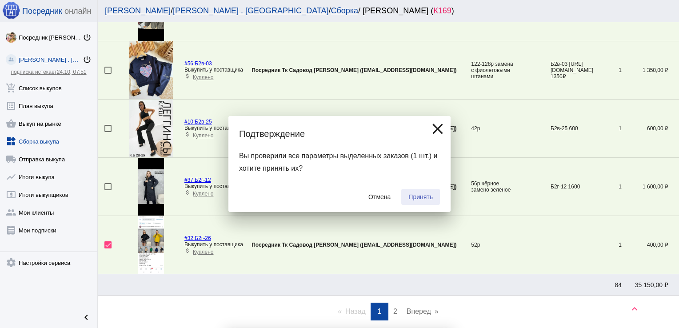
checkbox input "false"
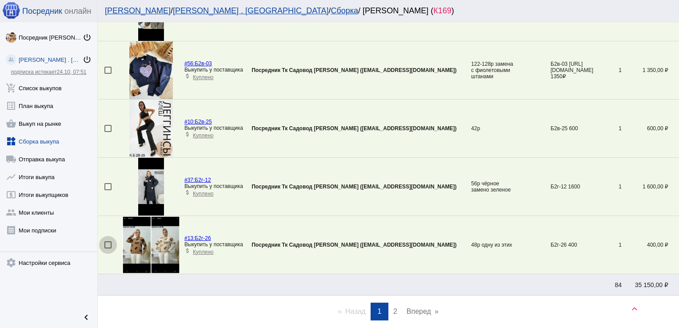
click at [108, 241] on div at bounding box center [107, 244] width 7 height 7
click at [108, 248] on input "checkbox" at bounding box center [108, 248] width 0 height 0
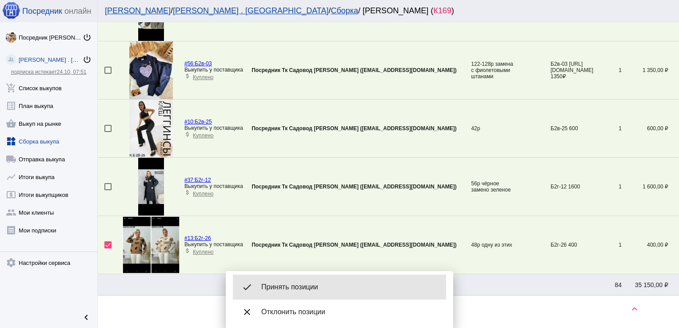
click at [316, 283] on span "Принять позиции" at bounding box center [350, 287] width 178 height 9
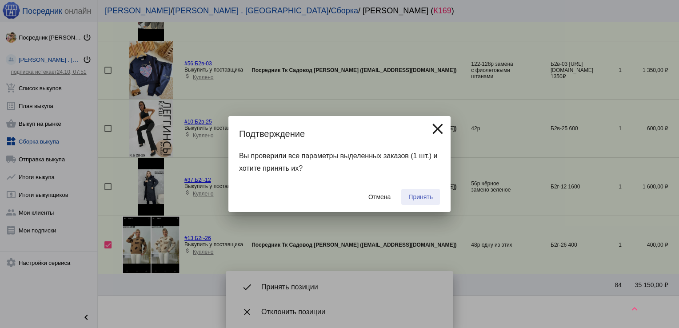
click at [418, 196] on span "Принять" at bounding box center [420, 196] width 24 height 7
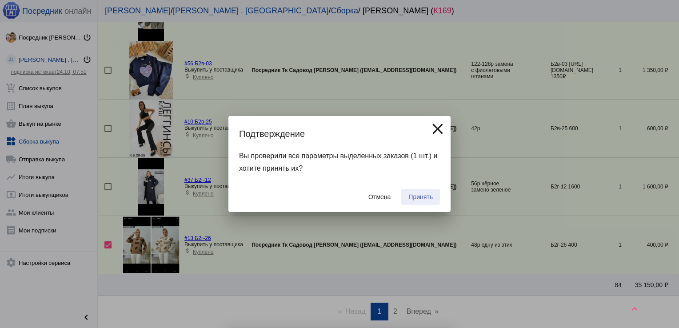
checkbox input "false"
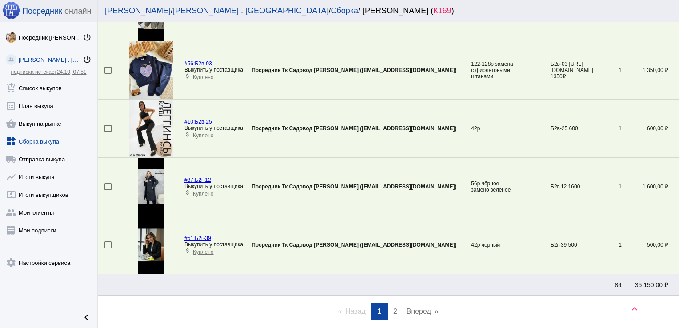
scroll to position [1310, 0]
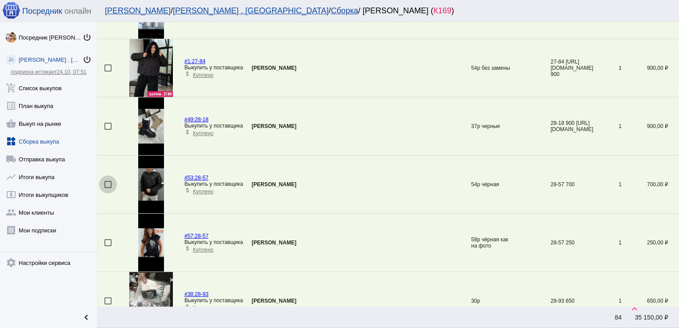
click at [108, 181] on div at bounding box center [107, 184] width 7 height 7
click at [108, 188] on input "checkbox" at bounding box center [108, 188] width 0 height 0
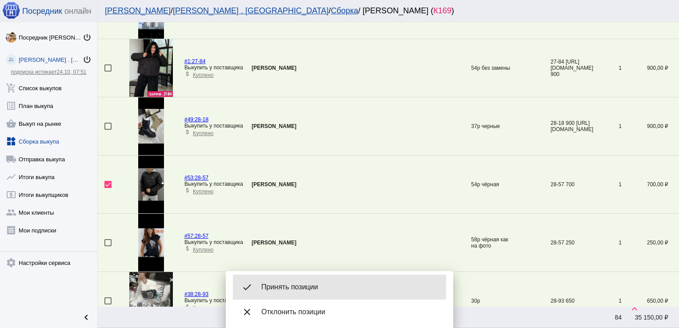
click at [297, 286] on span "Принять позиции" at bounding box center [350, 287] width 178 height 9
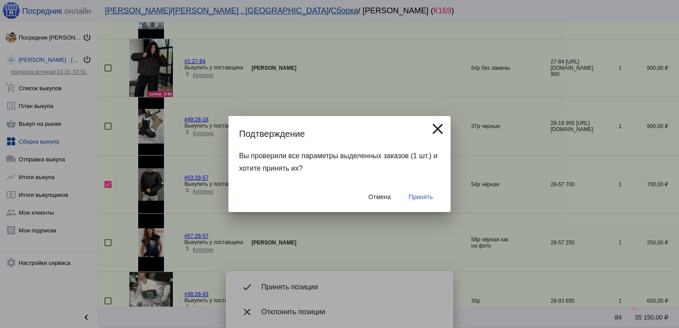
click at [425, 196] on span "Принять" at bounding box center [420, 196] width 24 height 7
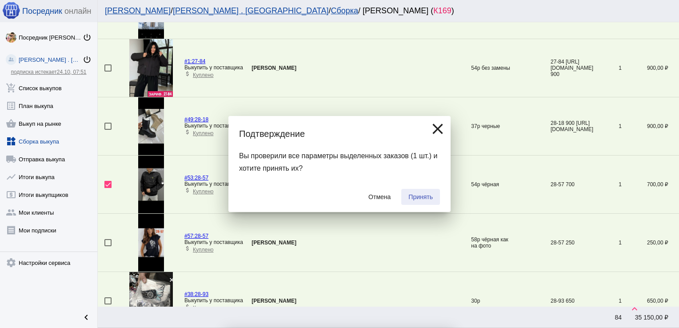
checkbox input "false"
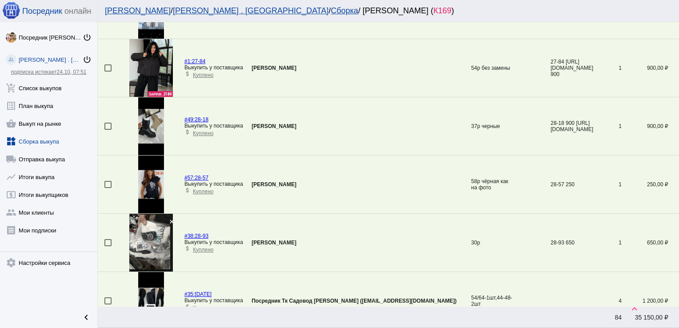
scroll to position [2356, 0]
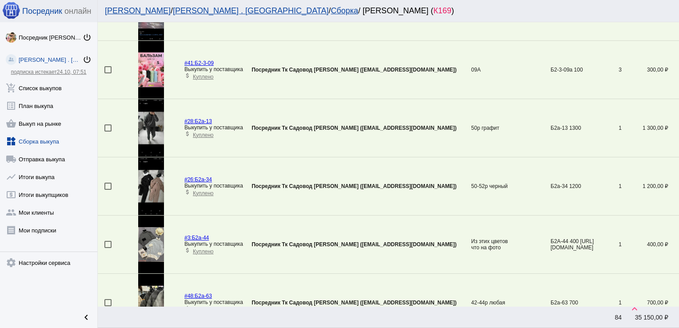
click at [108, 184] on div at bounding box center [107, 186] width 7 height 7
click at [108, 190] on input "checkbox" at bounding box center [108, 190] width 0 height 0
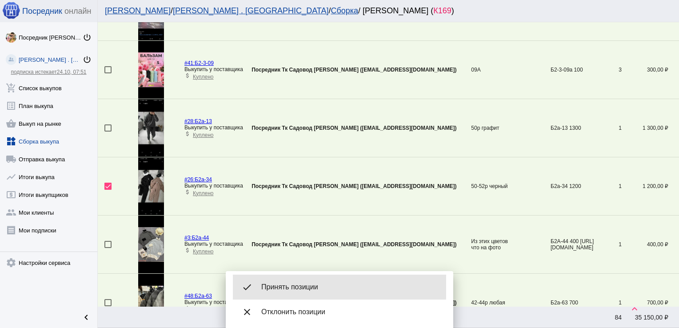
click at [299, 287] on span "Принять позиции" at bounding box center [350, 287] width 178 height 9
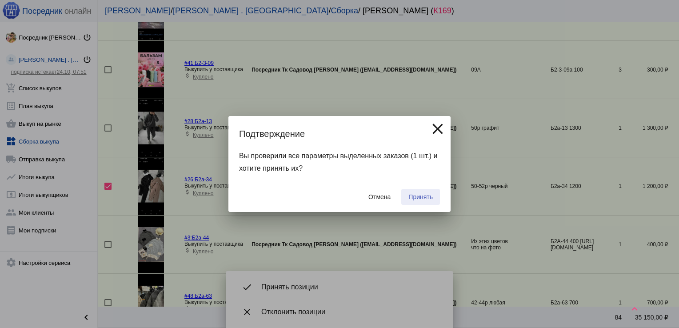
click at [423, 198] on span "Принять" at bounding box center [420, 196] width 24 height 7
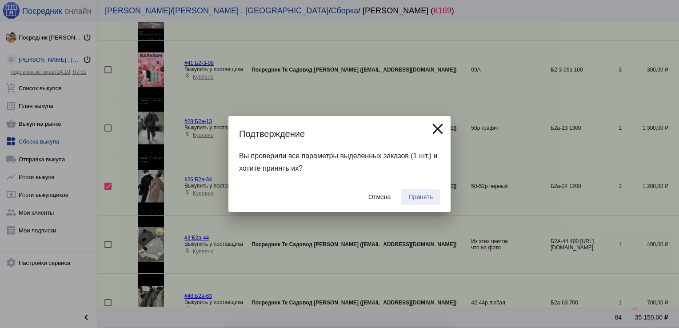
checkbox input "false"
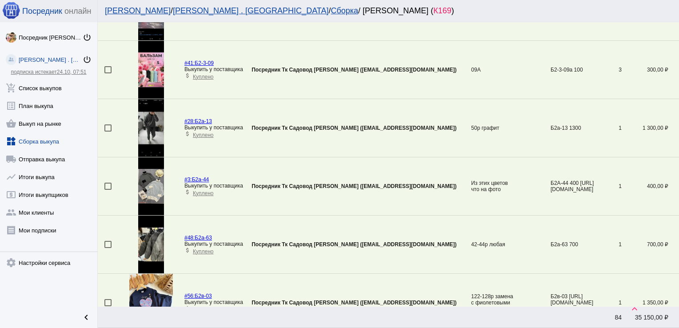
scroll to position [1310, 0]
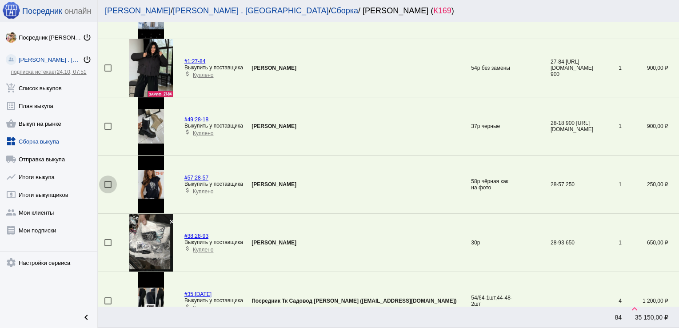
click at [108, 184] on div at bounding box center [107, 184] width 7 height 7
click at [108, 188] on input "checkbox" at bounding box center [108, 188] width 0 height 0
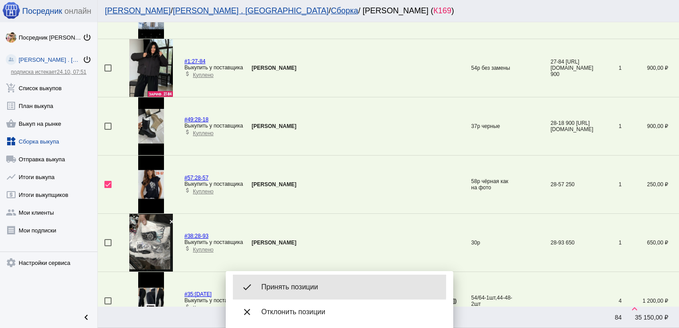
click at [285, 285] on span "Принять позиции" at bounding box center [350, 287] width 178 height 9
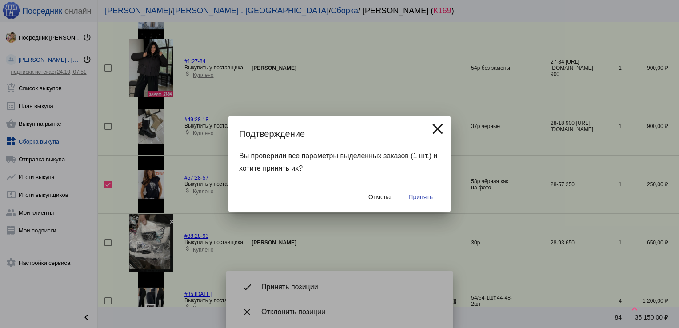
click at [415, 189] on button "Принять" at bounding box center [420, 197] width 39 height 16
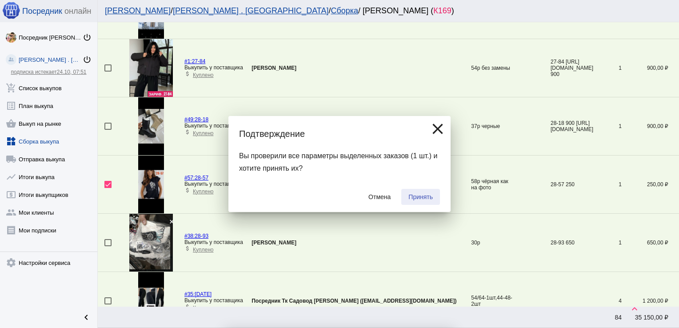
checkbox input "false"
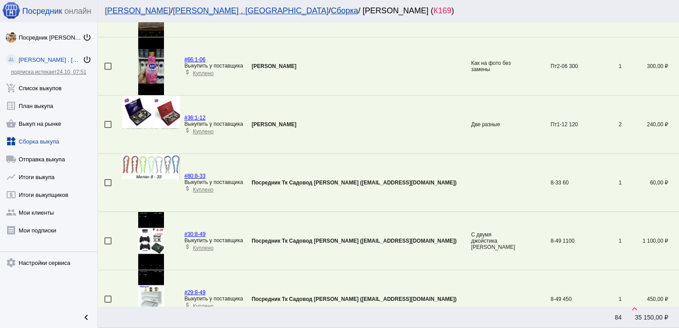
scroll to position [1077, 0]
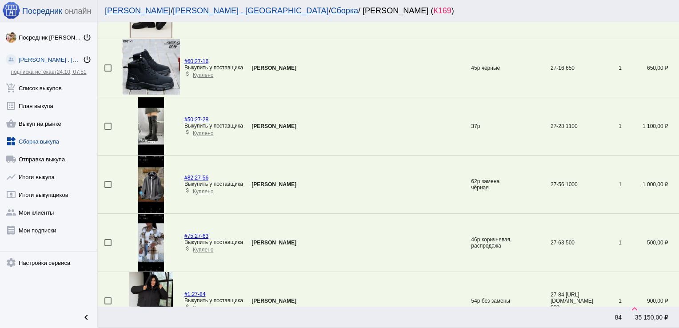
drag, startPoint x: 104, startPoint y: 181, endPoint x: 109, endPoint y: 183, distance: 6.0
click at [109, 183] on td at bounding box center [110, 185] width 24 height 58
click at [109, 183] on div at bounding box center [107, 184] width 7 height 7
click at [108, 188] on input "checkbox" at bounding box center [108, 188] width 0 height 0
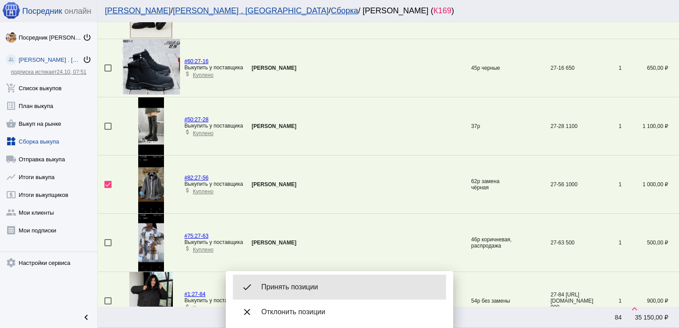
click at [293, 284] on span "Принять позиции" at bounding box center [350, 287] width 178 height 9
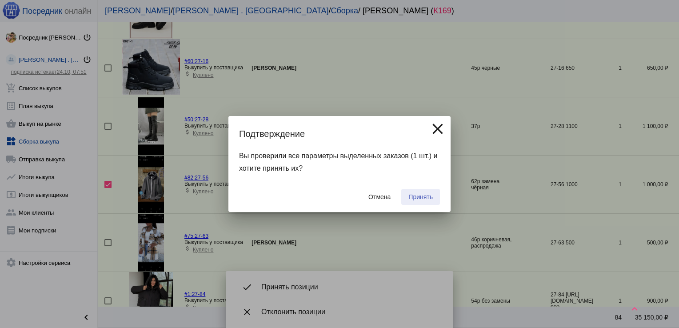
click at [431, 194] on span "Принять" at bounding box center [420, 196] width 24 height 7
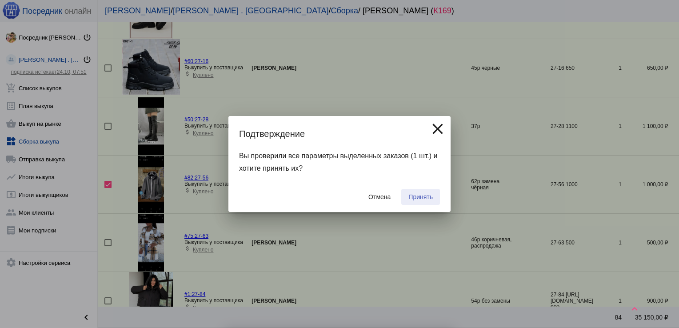
checkbox input "false"
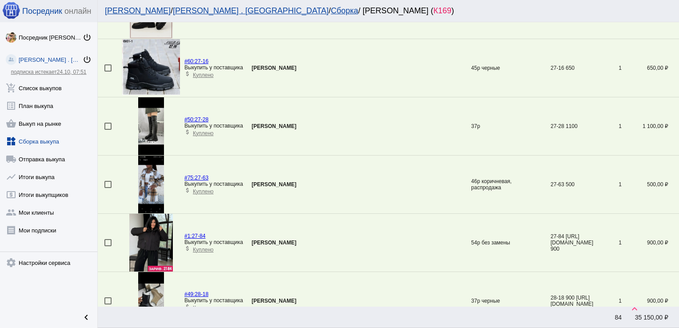
scroll to position [787, 0]
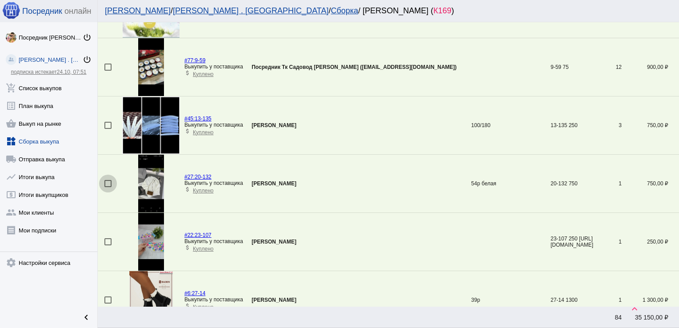
click at [108, 183] on div at bounding box center [107, 183] width 7 height 7
click at [108, 187] on input "checkbox" at bounding box center [108, 187] width 0 height 0
checkbox input "true"
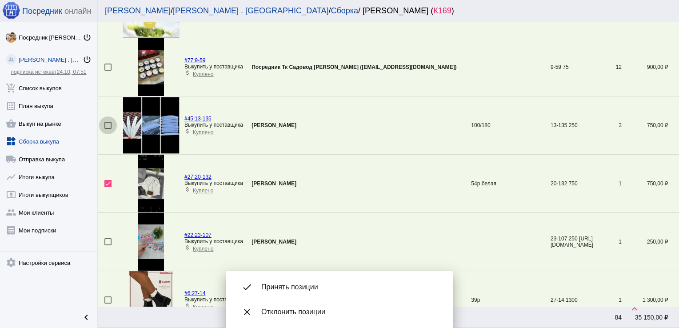
click at [108, 123] on div at bounding box center [107, 125] width 7 height 7
click at [108, 129] on input "checkbox" at bounding box center [108, 129] width 0 height 0
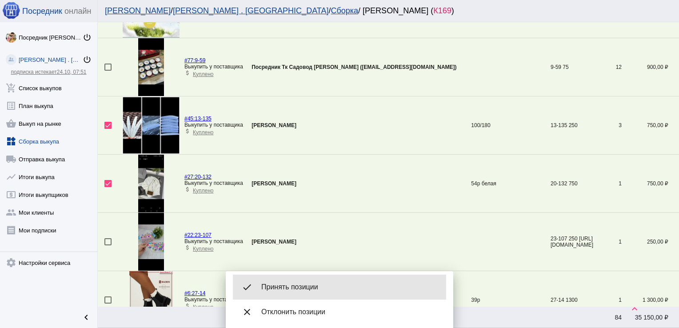
click at [296, 287] on span "Принять позиции" at bounding box center [350, 287] width 178 height 9
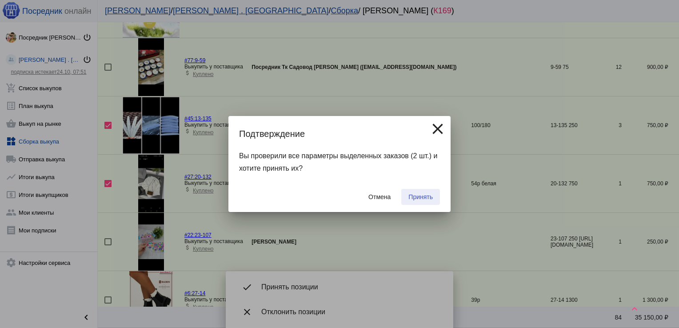
click at [419, 195] on span "Принять" at bounding box center [420, 196] width 24 height 7
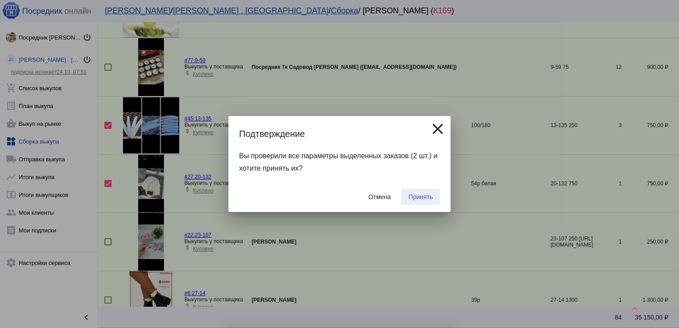
checkbox input "false"
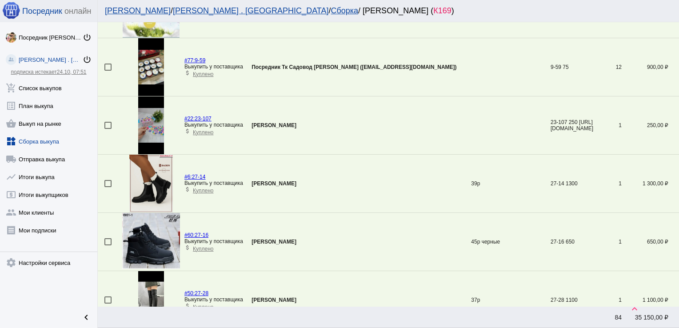
scroll to position [1775, 0]
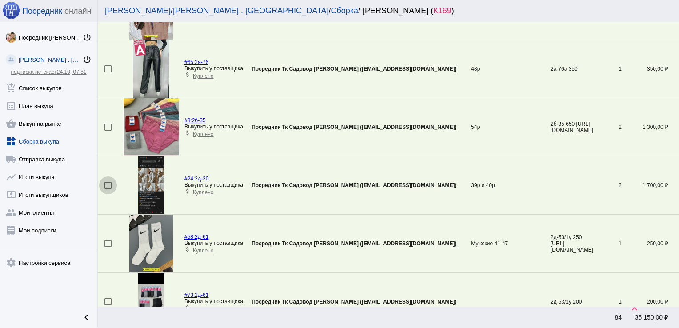
click at [107, 182] on div at bounding box center [107, 185] width 7 height 7
click at [108, 189] on input "checkbox" at bounding box center [108, 189] width 0 height 0
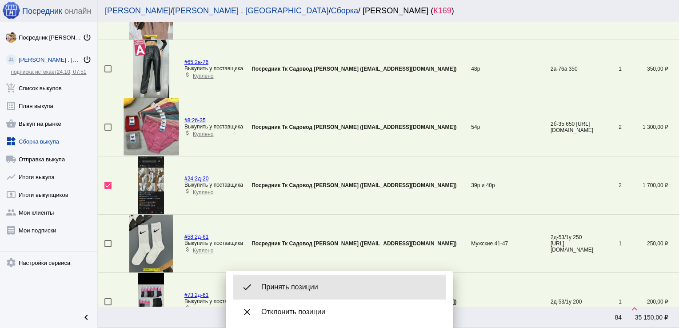
click at [301, 289] on span "Принять позиции" at bounding box center [350, 287] width 178 height 9
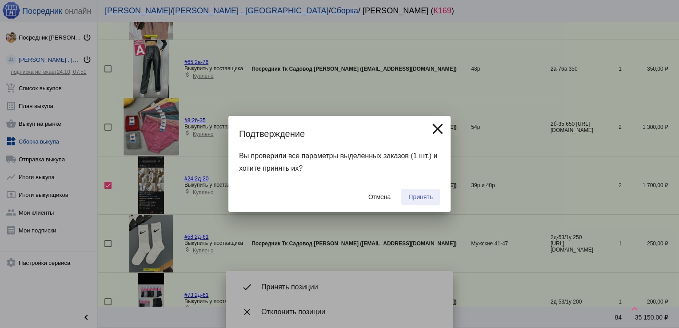
click at [414, 195] on span "Принять" at bounding box center [420, 196] width 24 height 7
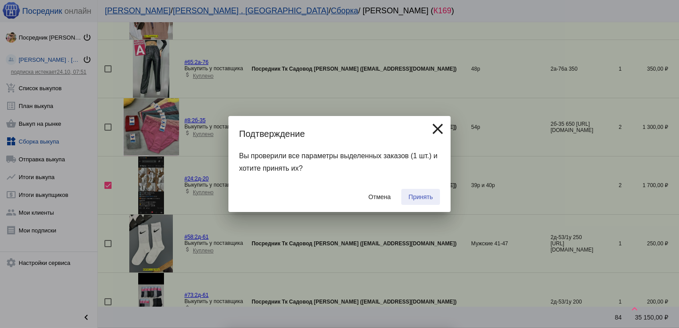
checkbox input "false"
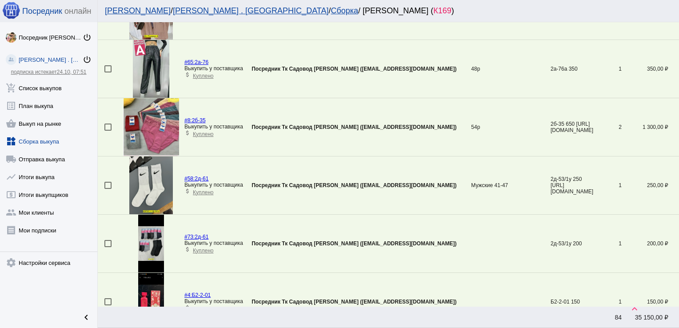
scroll to position [961, 0]
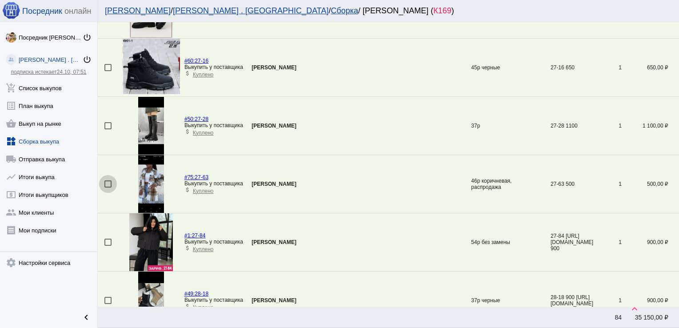
click at [108, 180] on div at bounding box center [107, 183] width 7 height 7
click at [108, 188] on input "checkbox" at bounding box center [108, 188] width 0 height 0
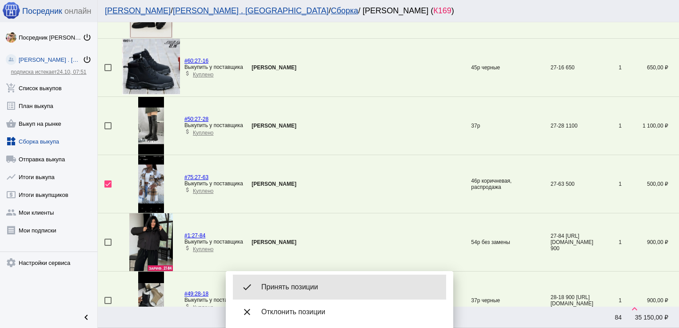
click at [299, 280] on div "done Принять позиции" at bounding box center [339, 287] width 213 height 25
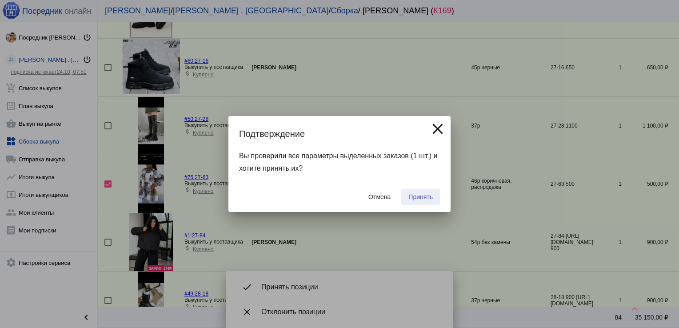
click at [418, 198] on span "Принять" at bounding box center [420, 196] width 24 height 7
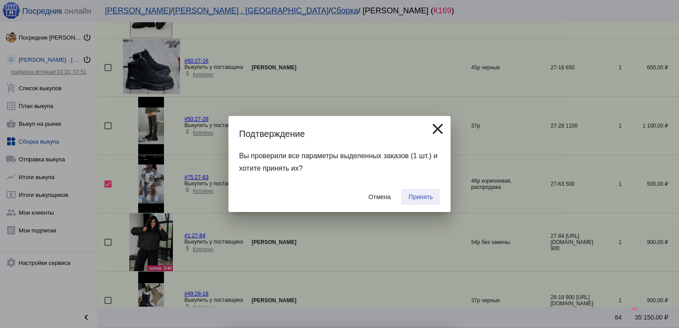
checkbox input "false"
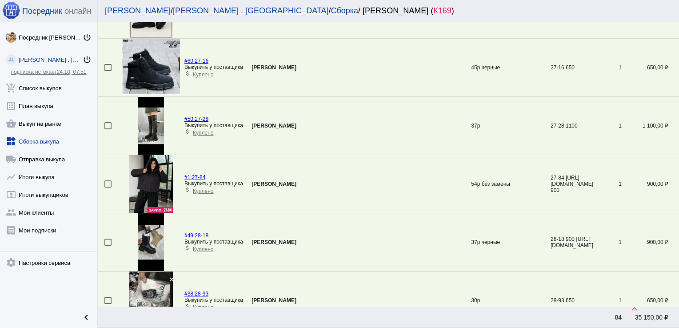
scroll to position [2299, 0]
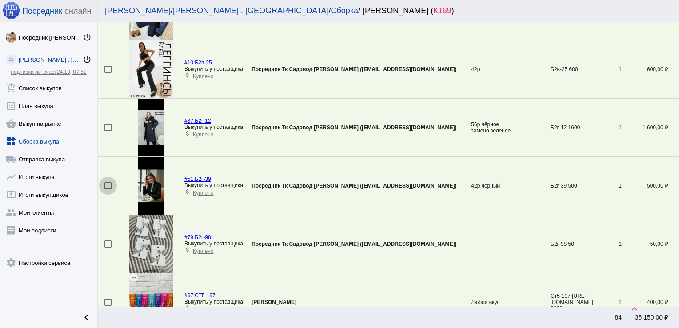
click at [106, 183] on div at bounding box center [107, 185] width 7 height 7
click at [108, 189] on input "checkbox" at bounding box center [108, 189] width 0 height 0
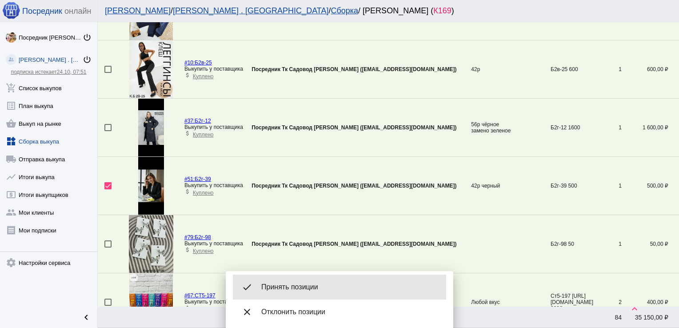
click at [336, 284] on span "Принять позиции" at bounding box center [350, 287] width 178 height 9
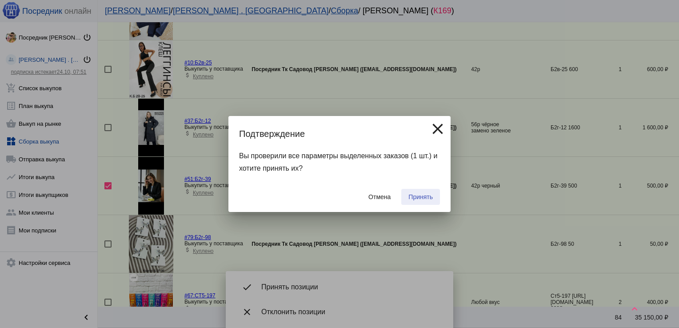
click at [417, 196] on span "Принять" at bounding box center [420, 196] width 24 height 7
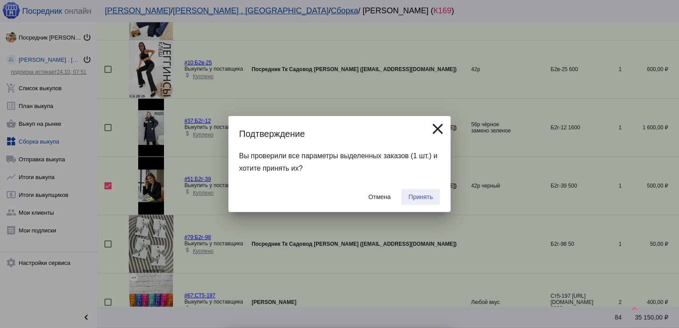
checkbox input "false"
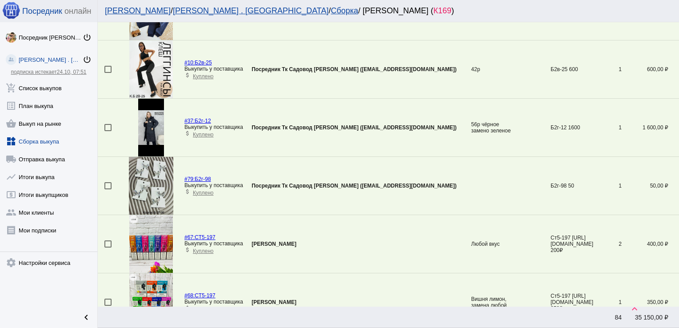
drag, startPoint x: 417, startPoint y: 196, endPoint x: 435, endPoint y: 118, distance: 80.1
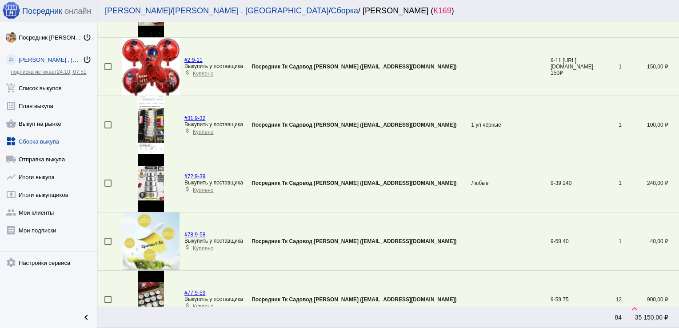
scroll to position [1310, 0]
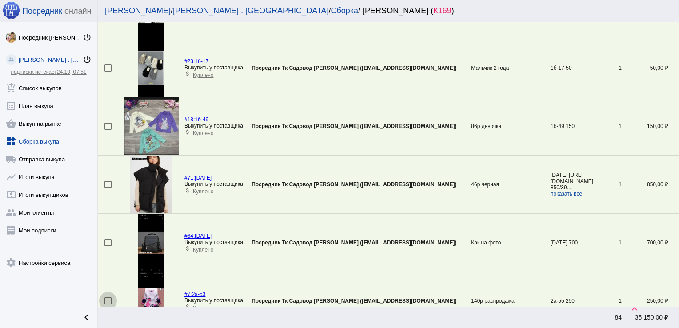
click at [108, 297] on div at bounding box center [107, 300] width 7 height 7
click at [108, 304] on input "checkbox" at bounding box center [108, 304] width 0 height 0
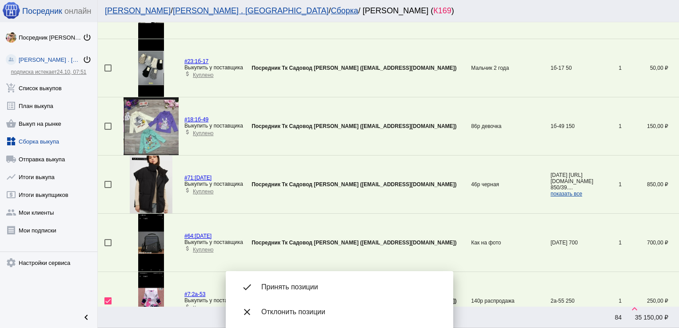
click at [299, 287] on span "Принять позиции" at bounding box center [350, 287] width 178 height 9
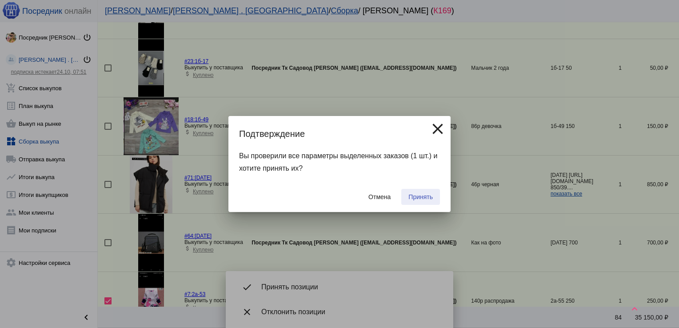
click at [421, 196] on span "Принять" at bounding box center [420, 196] width 24 height 7
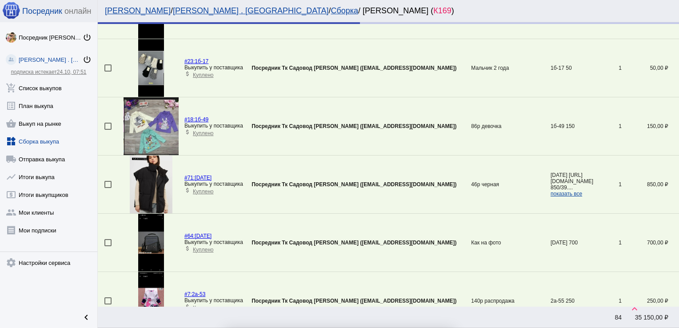
checkbox input "false"
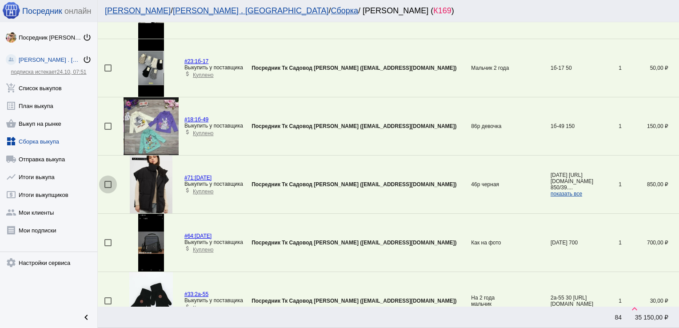
click at [108, 183] on div at bounding box center [107, 184] width 7 height 7
click at [108, 188] on input "checkbox" at bounding box center [108, 188] width 0 height 0
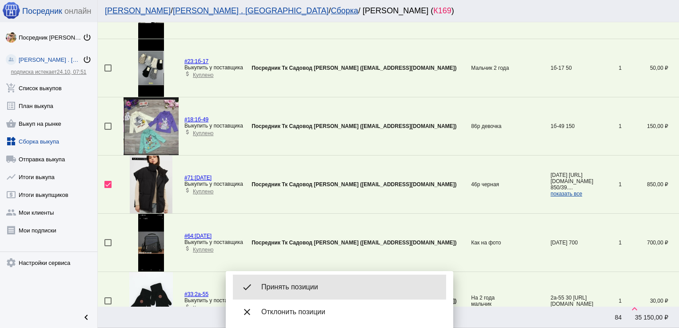
click at [295, 282] on div "done Принять позиции" at bounding box center [339, 287] width 213 height 25
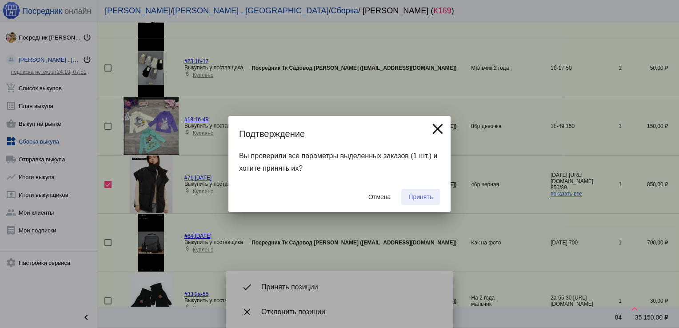
click at [419, 195] on span "Принять" at bounding box center [420, 196] width 24 height 7
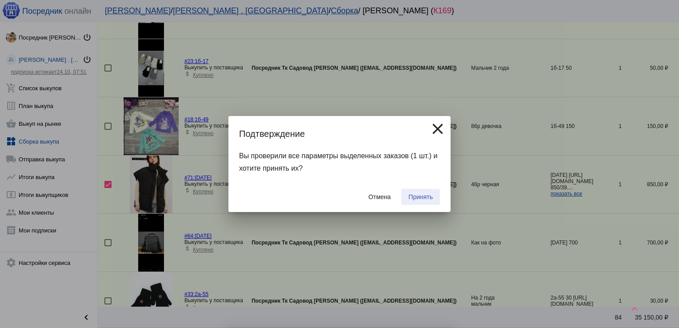
checkbox input "false"
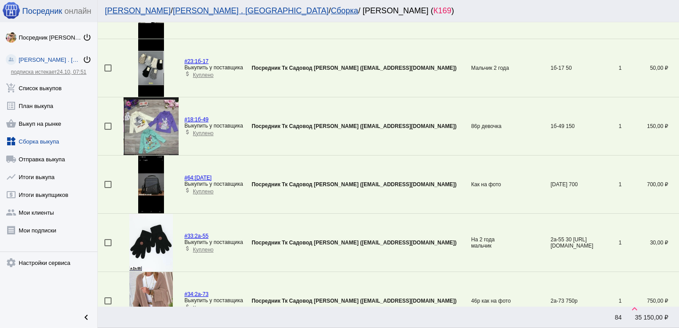
scroll to position [1484, 0]
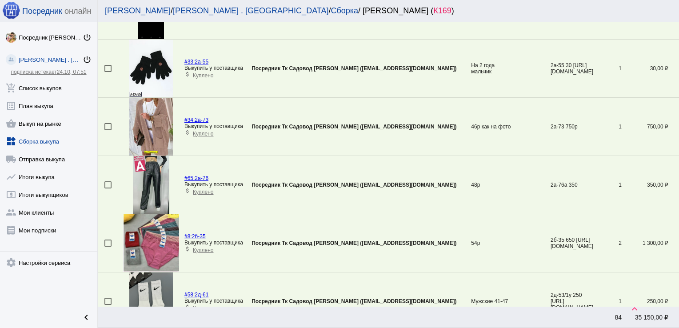
click at [108, 181] on div at bounding box center [107, 184] width 7 height 7
click at [108, 188] on input "checkbox" at bounding box center [108, 188] width 0 height 0
checkbox input "true"
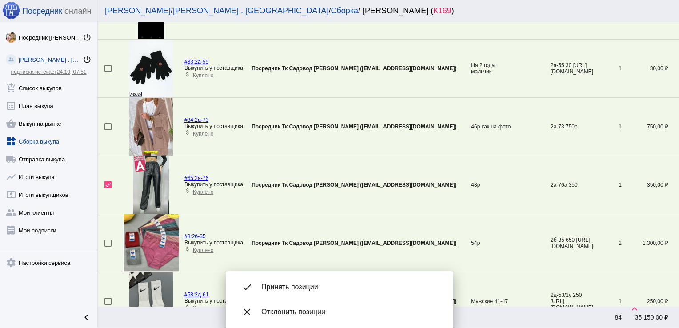
click at [106, 124] on div at bounding box center [107, 126] width 7 height 7
click at [108, 130] on input "checkbox" at bounding box center [108, 130] width 0 height 0
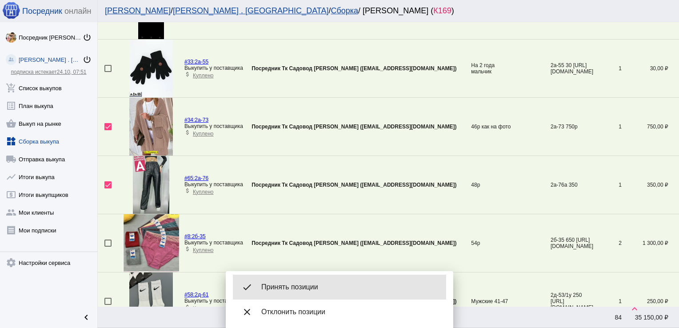
click at [337, 280] on div "done Принять позиции" at bounding box center [339, 287] width 213 height 25
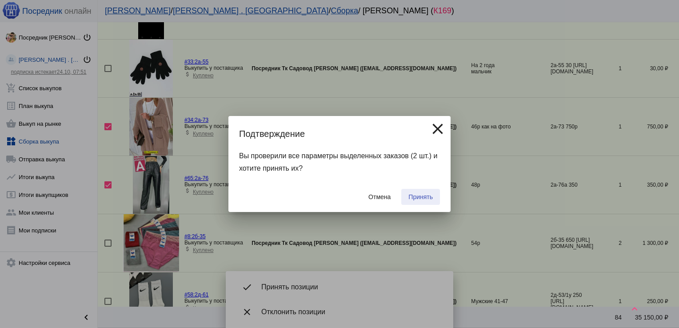
click at [432, 196] on span "Принять" at bounding box center [420, 196] width 24 height 7
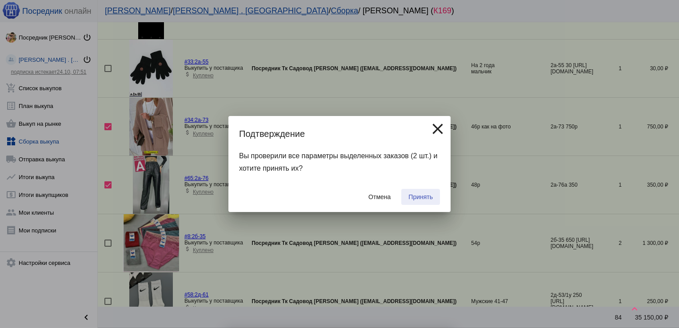
checkbox input "false"
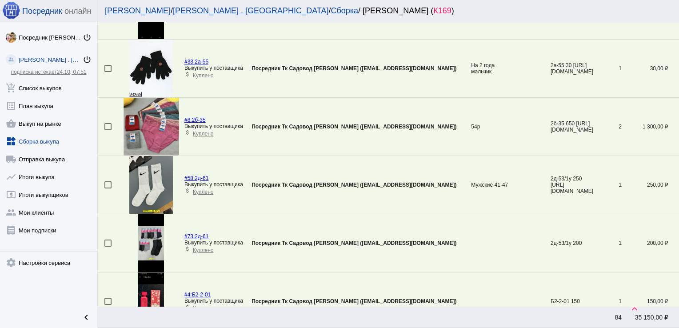
scroll to position [1310, 0]
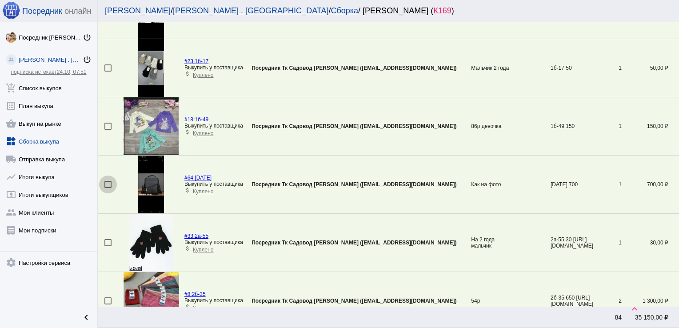
click at [107, 181] on div at bounding box center [107, 184] width 7 height 7
click at [108, 188] on input "checkbox" at bounding box center [108, 188] width 0 height 0
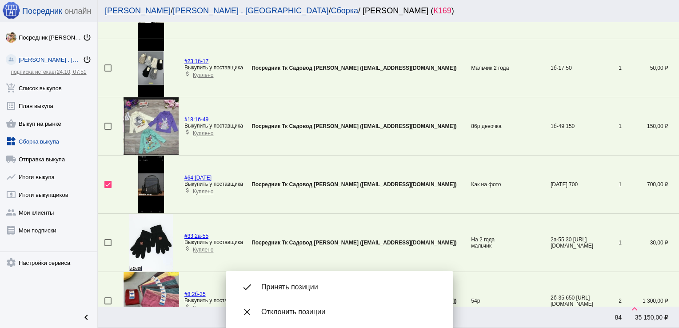
click at [311, 296] on div "done Принять позиции" at bounding box center [339, 287] width 213 height 25
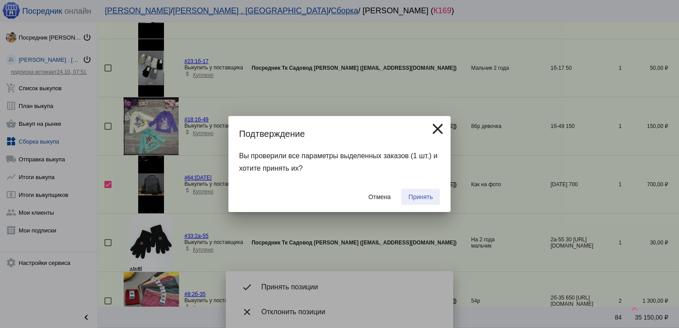
click at [421, 193] on span "Принять" at bounding box center [420, 196] width 24 height 7
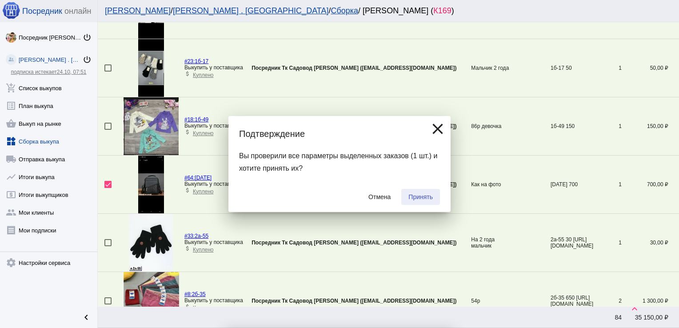
checkbox input "false"
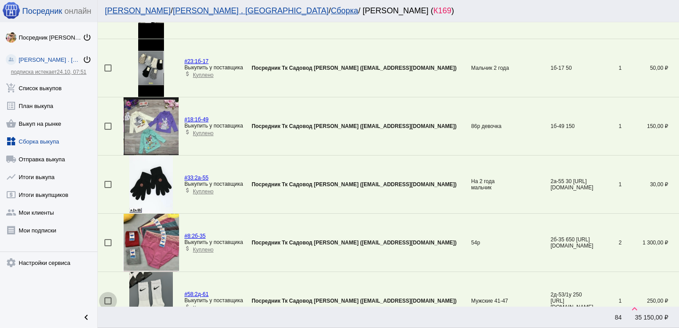
click at [108, 298] on div at bounding box center [107, 300] width 7 height 7
click at [108, 304] on input "checkbox" at bounding box center [108, 304] width 0 height 0
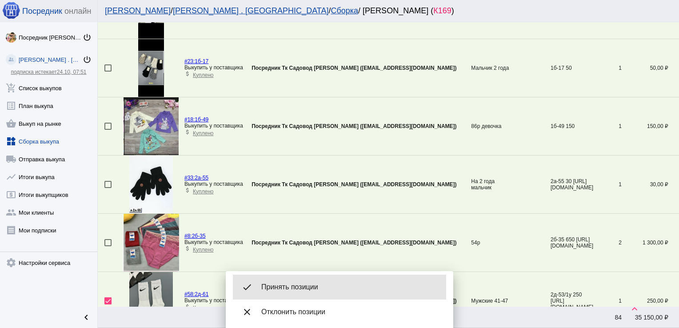
click at [311, 291] on span "Принять позиции" at bounding box center [350, 287] width 178 height 9
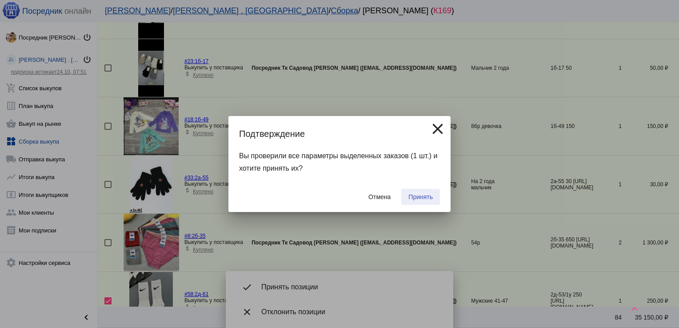
click at [424, 192] on button "Принять" at bounding box center [420, 197] width 39 height 16
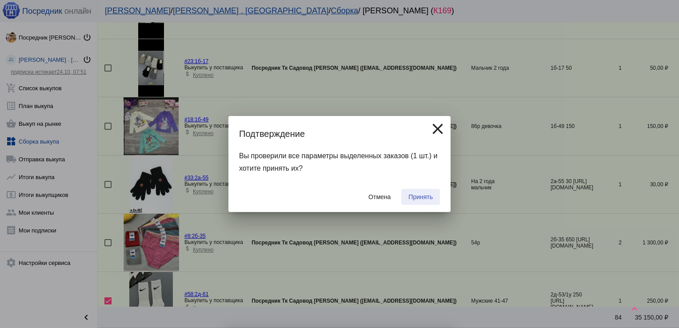
checkbox input "false"
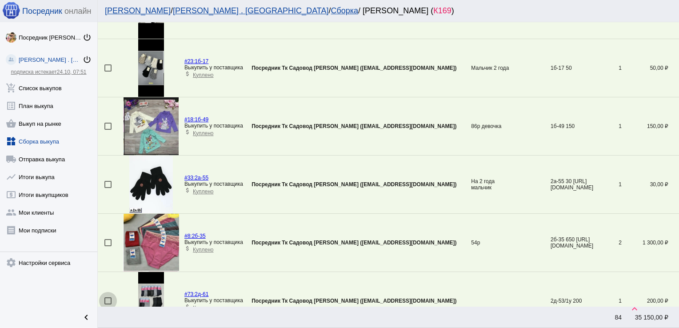
click at [104, 298] on div at bounding box center [107, 300] width 7 height 7
click at [108, 304] on input "checkbox" at bounding box center [108, 304] width 0 height 0
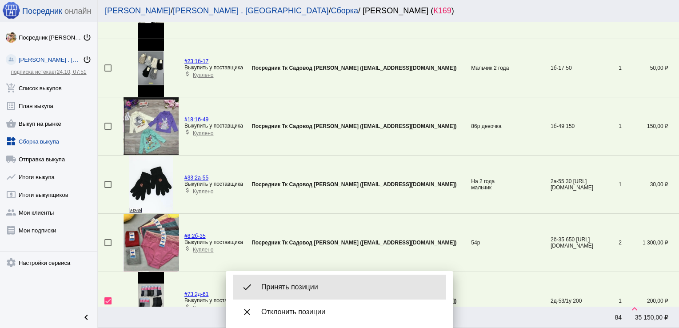
click at [307, 282] on div "done Принять позиции" at bounding box center [339, 287] width 213 height 25
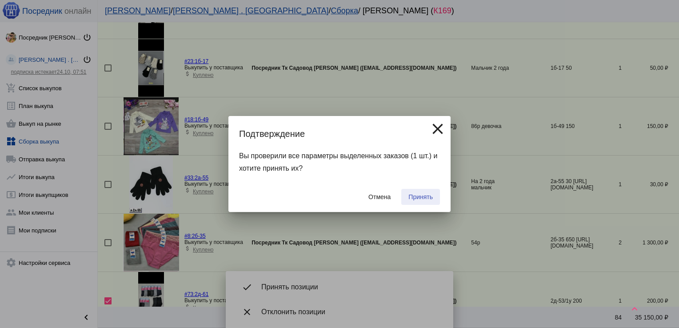
click at [423, 196] on span "Принять" at bounding box center [420, 196] width 24 height 7
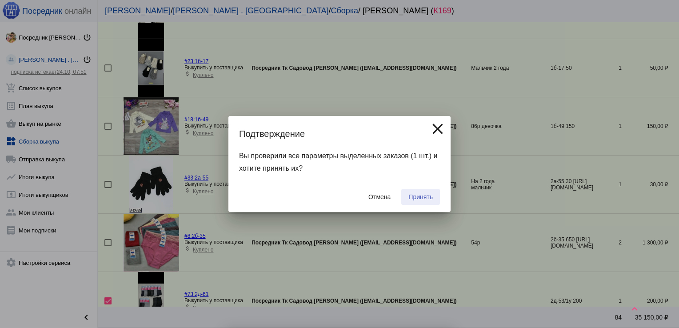
checkbox input "false"
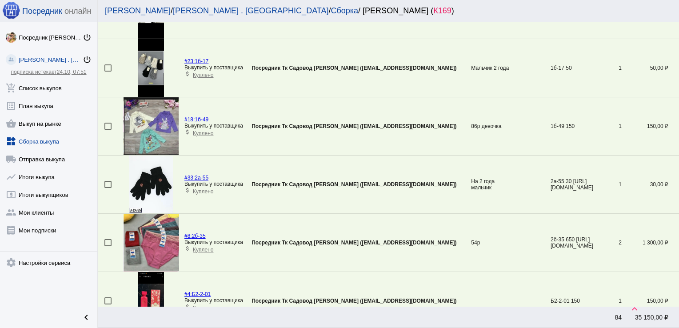
scroll to position [1833, 0]
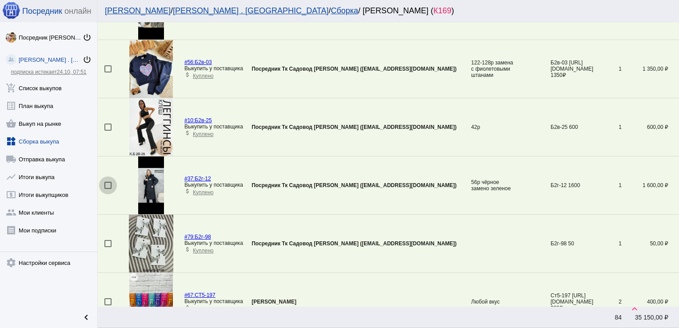
click at [108, 182] on div at bounding box center [107, 185] width 7 height 7
click at [108, 189] on input "checkbox" at bounding box center [108, 189] width 0 height 0
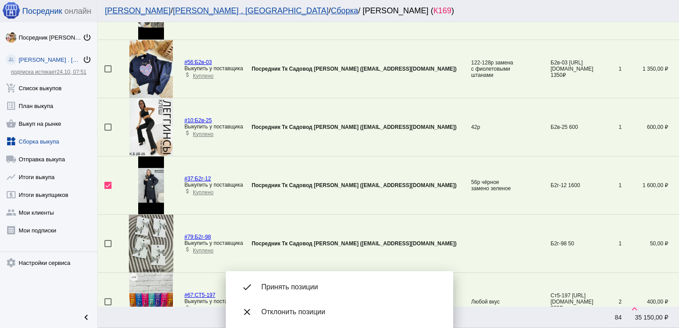
click at [296, 284] on span "Принять позиции" at bounding box center [350, 287] width 178 height 9
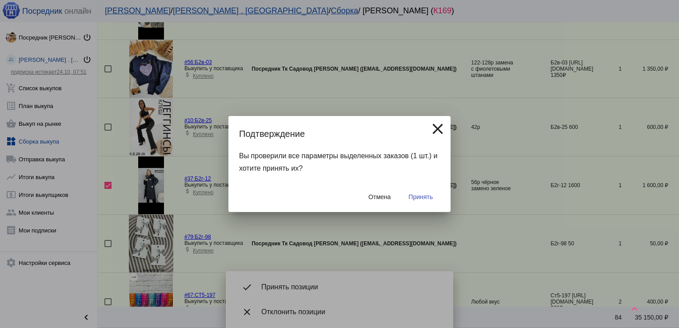
click at [416, 190] on button "Принять" at bounding box center [420, 197] width 39 height 16
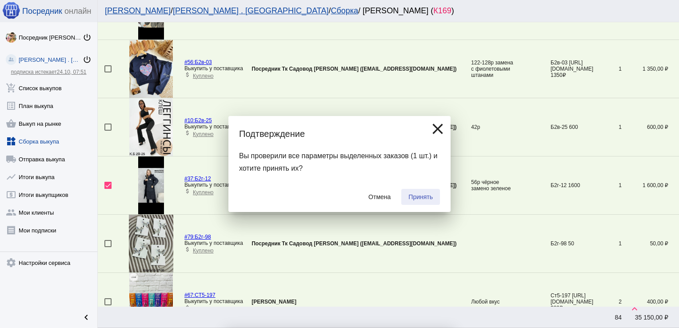
checkbox input "false"
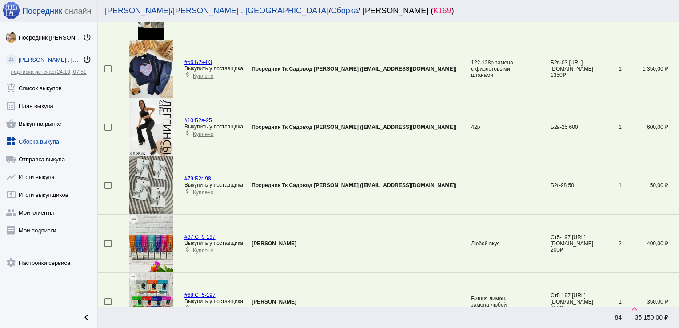
scroll to position [903, 0]
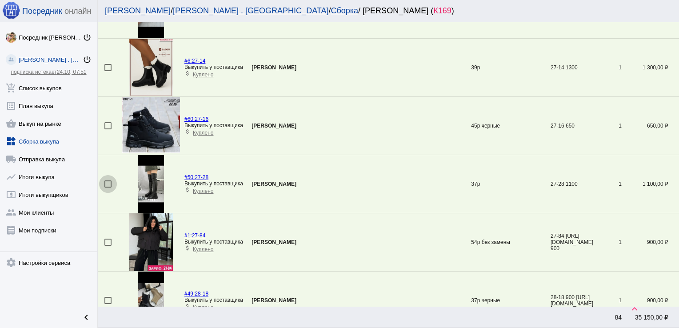
click at [108, 180] on div at bounding box center [107, 183] width 7 height 7
click at [108, 188] on input "checkbox" at bounding box center [108, 188] width 0 height 0
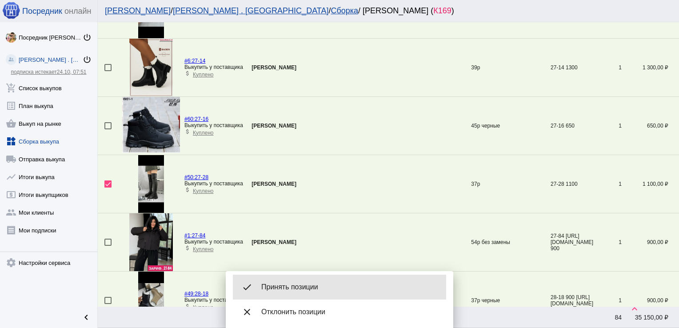
click at [315, 277] on div "done Принять позиции" at bounding box center [339, 287] width 213 height 25
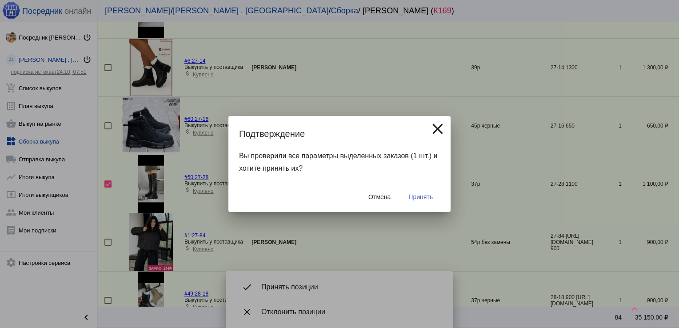
click at [424, 198] on span "Принять" at bounding box center [420, 196] width 24 height 7
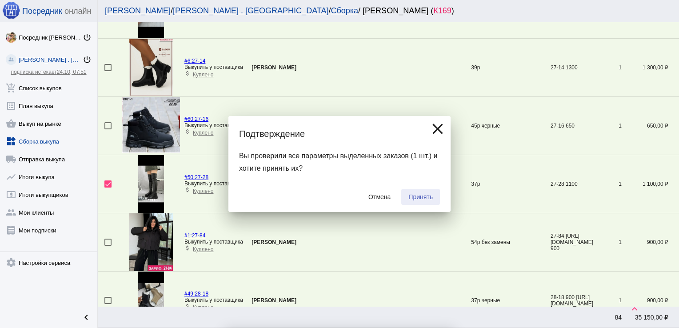
checkbox input "false"
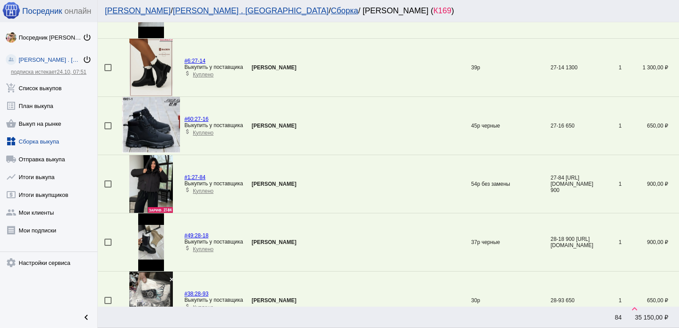
scroll to position [1194, 0]
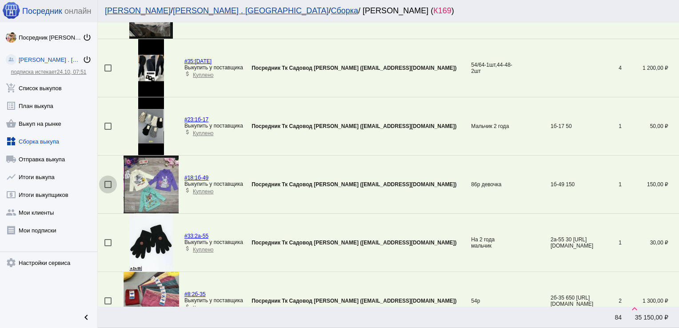
click at [110, 182] on div at bounding box center [107, 184] width 7 height 7
click at [108, 188] on input "checkbox" at bounding box center [108, 188] width 0 height 0
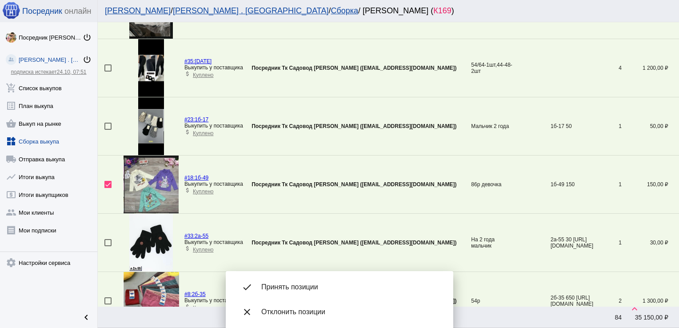
click at [298, 290] on span "Принять позиции" at bounding box center [350, 287] width 178 height 9
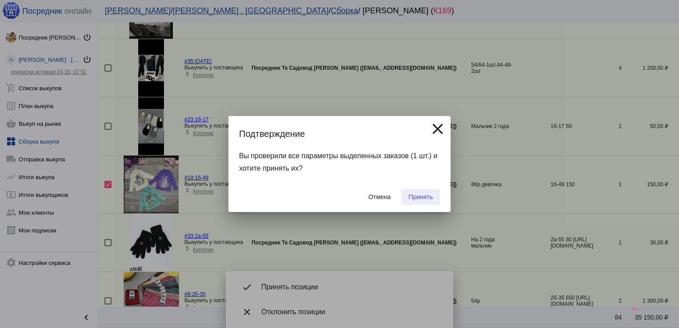
click at [416, 196] on span "Принять" at bounding box center [420, 196] width 24 height 7
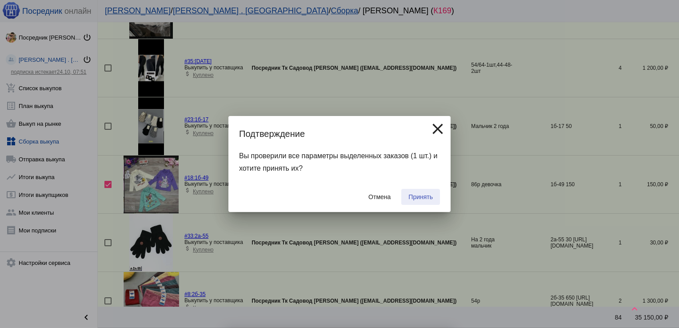
checkbox input "false"
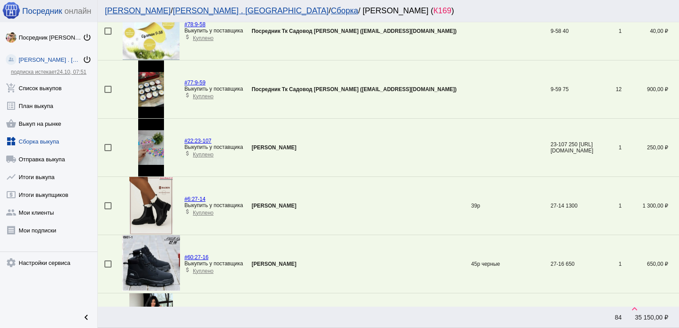
scroll to position [768, 0]
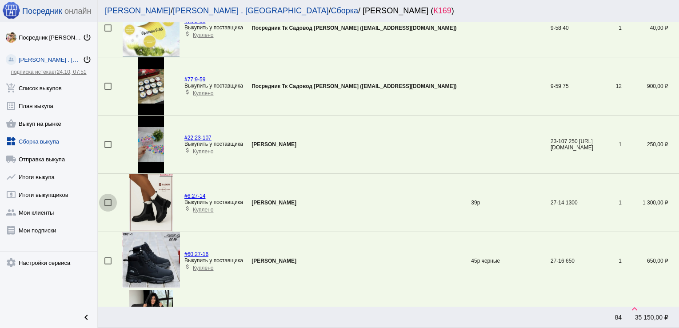
click at [109, 201] on div at bounding box center [107, 202] width 7 height 7
click at [108, 206] on input "checkbox" at bounding box center [108, 206] width 0 height 0
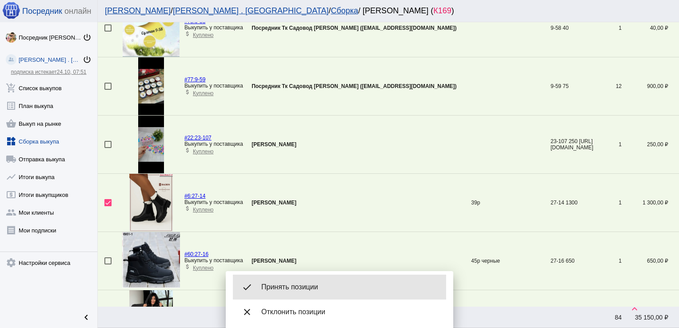
click at [287, 284] on span "Принять позиции" at bounding box center [350, 287] width 178 height 9
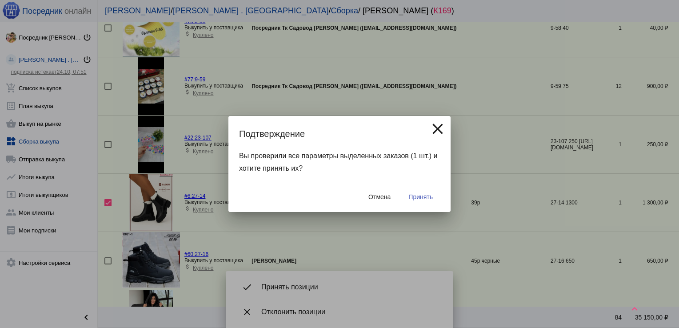
click at [423, 195] on span "Принять" at bounding box center [420, 196] width 24 height 7
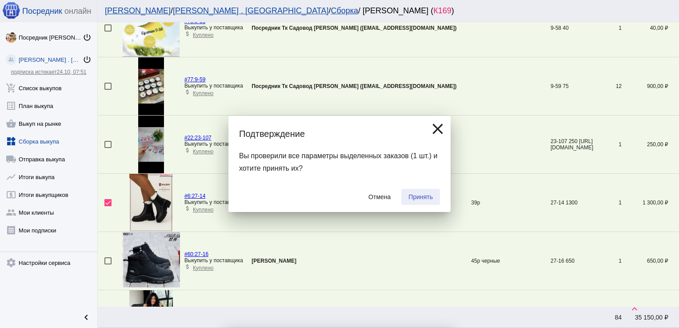
checkbox input "false"
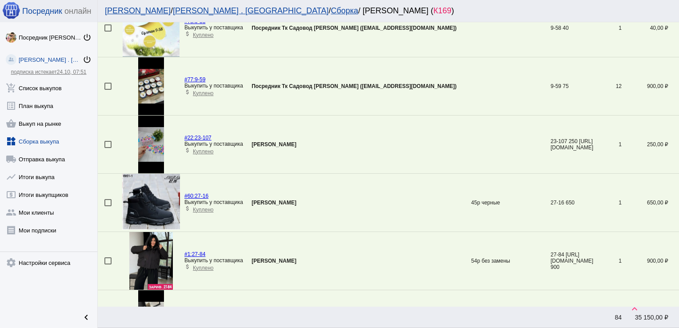
scroll to position [1601, 0]
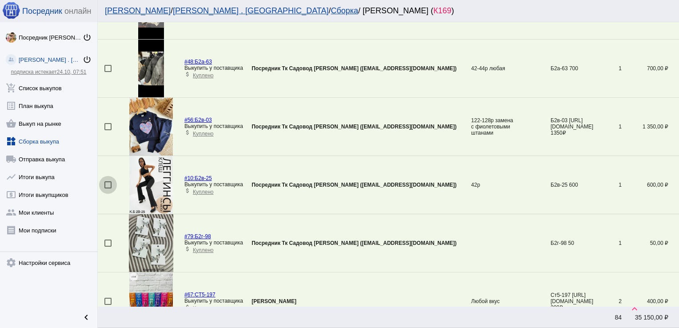
click at [108, 181] on div at bounding box center [107, 184] width 7 height 7
click at [108, 188] on input "checkbox" at bounding box center [108, 188] width 0 height 0
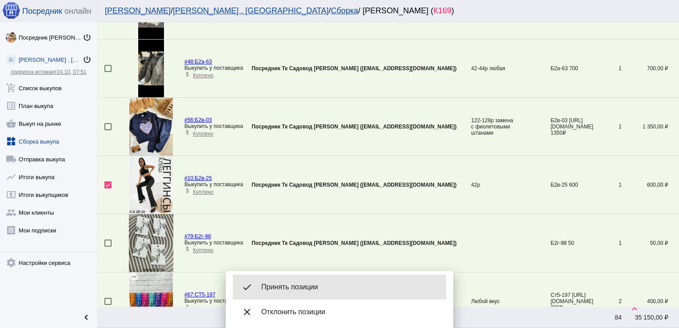
click at [292, 284] on span "Принять позиции" at bounding box center [350, 287] width 178 height 9
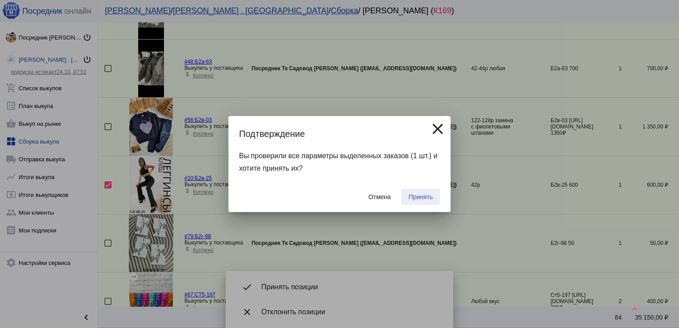
click at [424, 195] on span "Принять" at bounding box center [420, 196] width 24 height 7
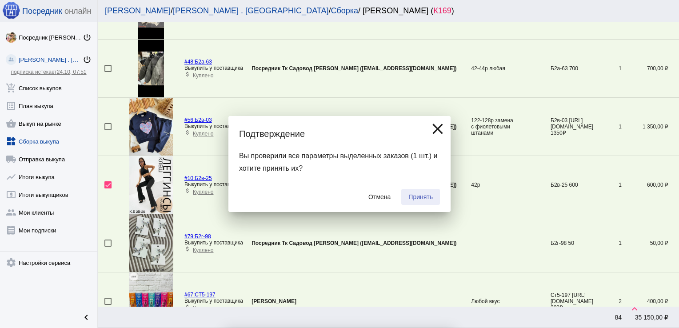
checkbox input "false"
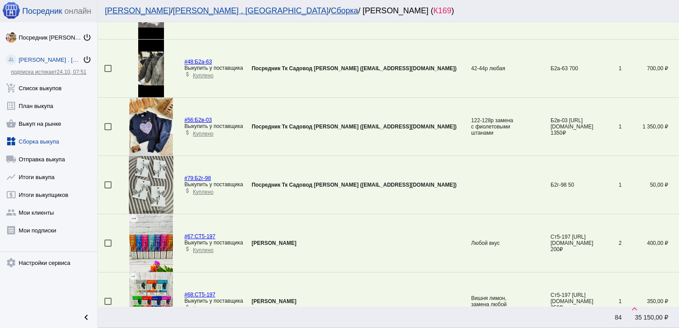
scroll to position [1368, 0]
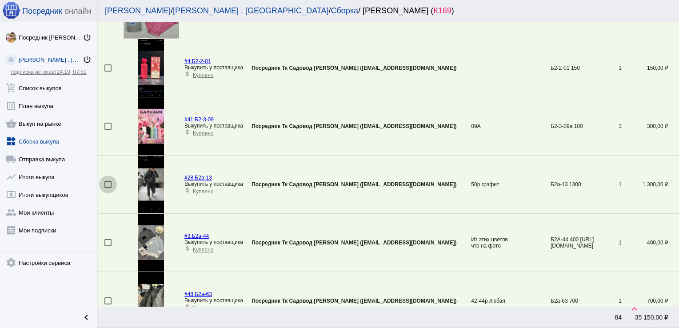
click at [108, 182] on div at bounding box center [107, 184] width 7 height 7
click at [108, 188] on input "checkbox" at bounding box center [108, 188] width 0 height 0
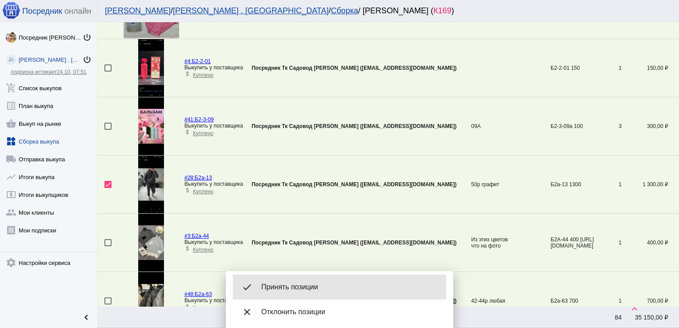
click at [343, 294] on div "done Принять позиции" at bounding box center [339, 287] width 213 height 25
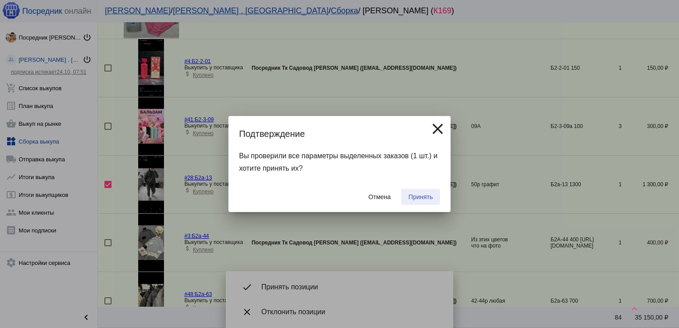
click at [417, 195] on span "Принять" at bounding box center [420, 196] width 24 height 7
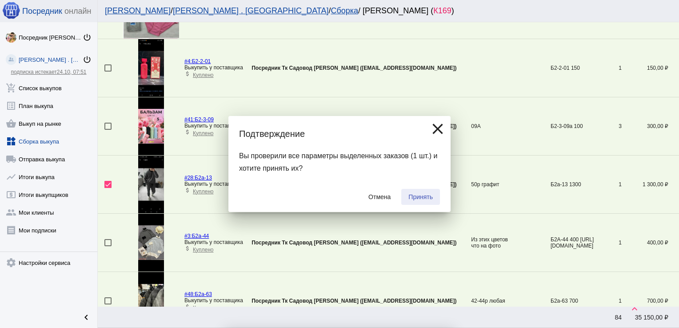
checkbox input "false"
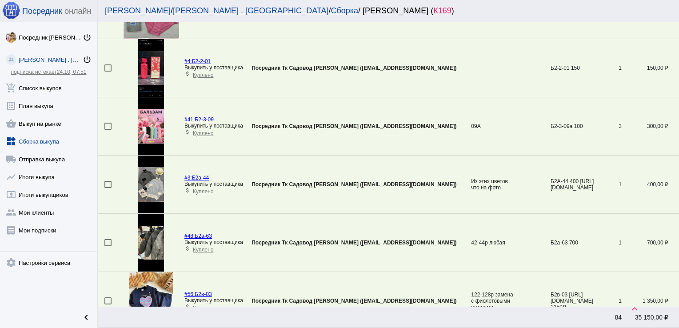
click at [109, 182] on div at bounding box center [107, 184] width 7 height 7
click at [108, 188] on input "checkbox" at bounding box center [108, 188] width 0 height 0
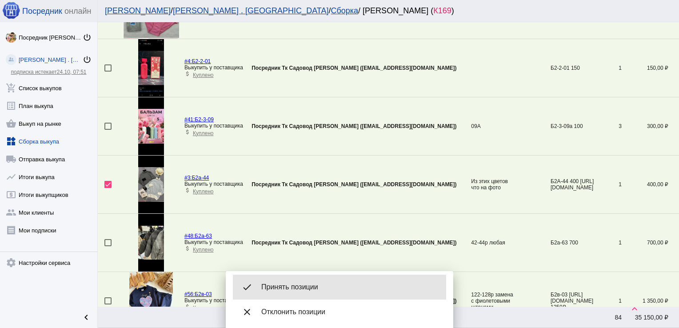
click at [308, 284] on span "Принять позиции" at bounding box center [350, 287] width 178 height 9
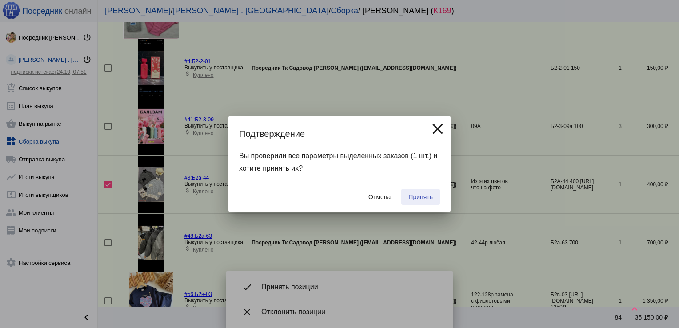
click at [420, 200] on span "Принять" at bounding box center [420, 196] width 24 height 7
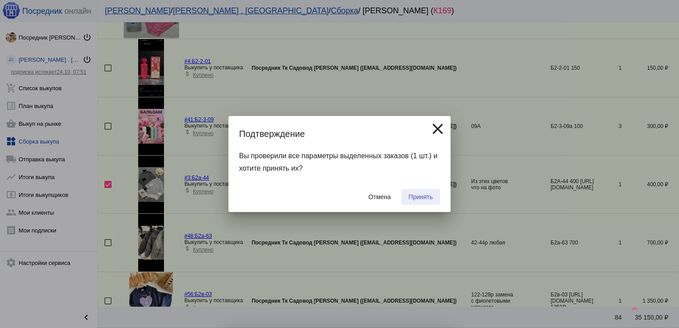
checkbox input "false"
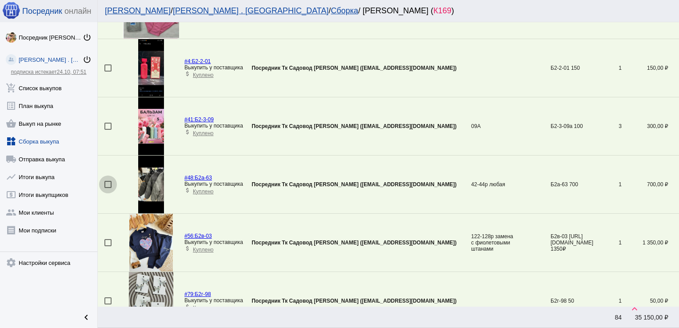
click at [108, 182] on div at bounding box center [107, 184] width 7 height 7
click at [108, 188] on input "checkbox" at bounding box center [108, 188] width 0 height 0
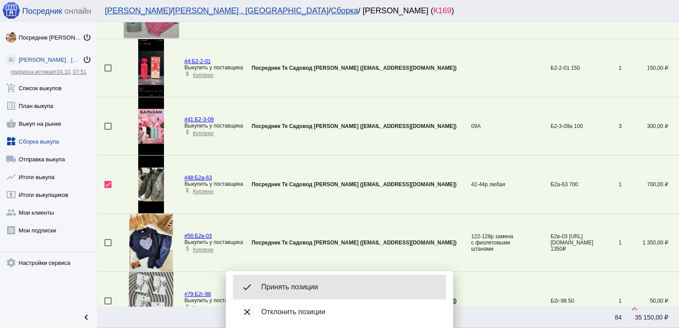
click at [299, 282] on div "done Принять позиции" at bounding box center [339, 287] width 213 height 25
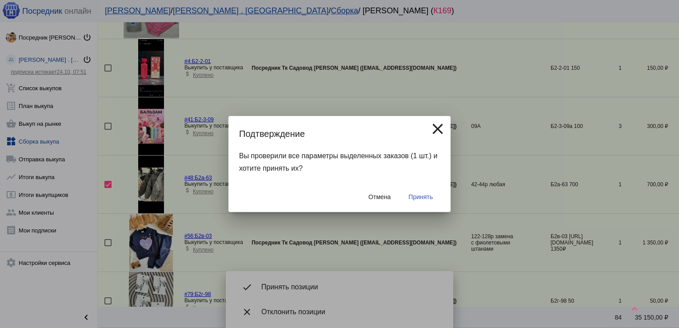
click at [425, 189] on button "Принять" at bounding box center [420, 197] width 39 height 16
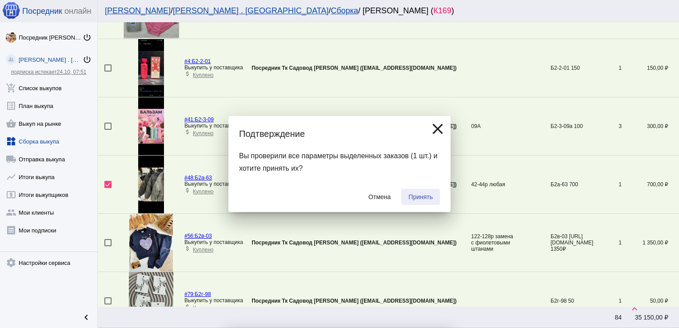
checkbox input "false"
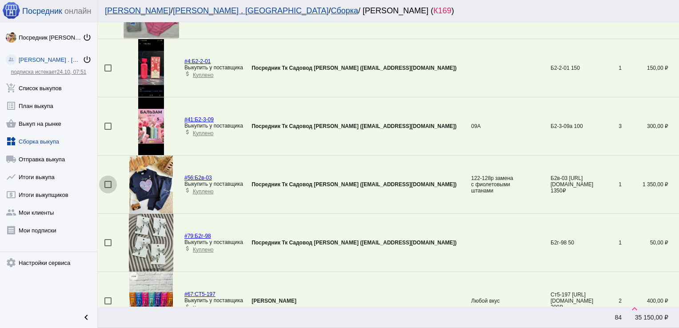
click at [107, 182] on div at bounding box center [107, 184] width 7 height 7
click at [108, 188] on input "checkbox" at bounding box center [108, 188] width 0 height 0
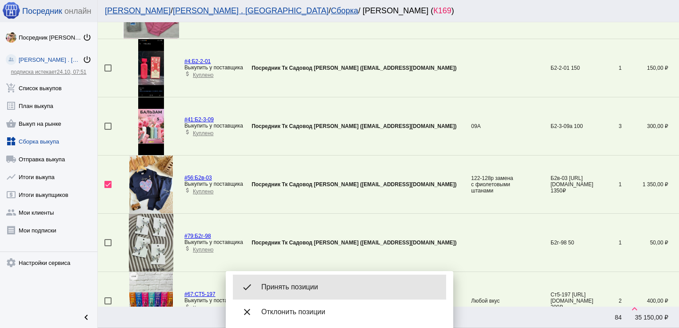
click at [324, 280] on div "done Принять позиции" at bounding box center [339, 287] width 213 height 25
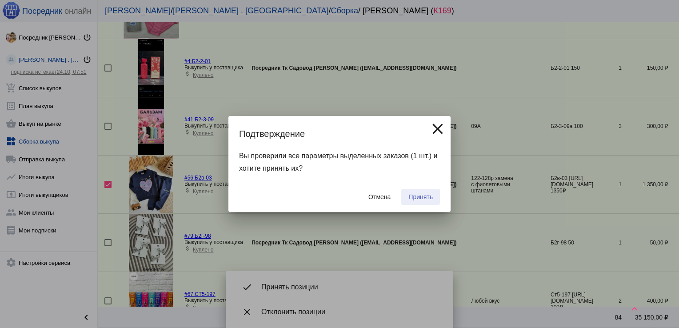
click at [421, 200] on span "Принять" at bounding box center [420, 196] width 24 height 7
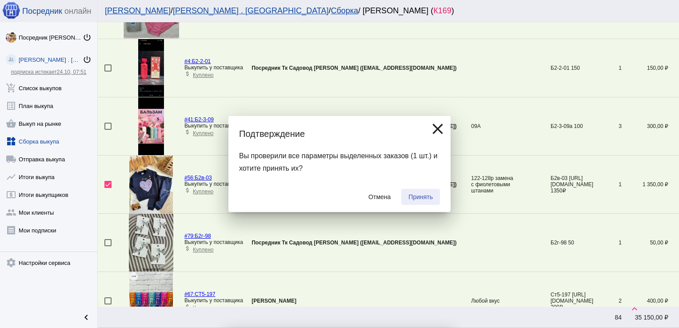
checkbox input "false"
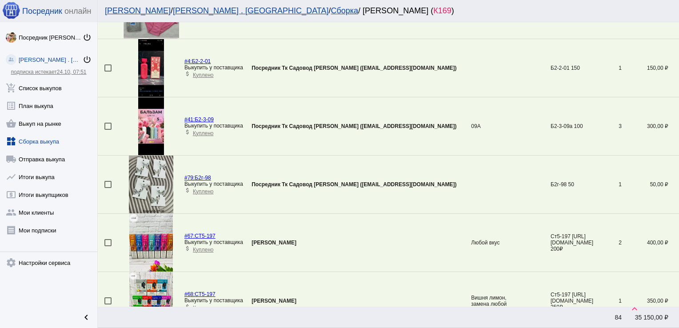
scroll to position [1515, 0]
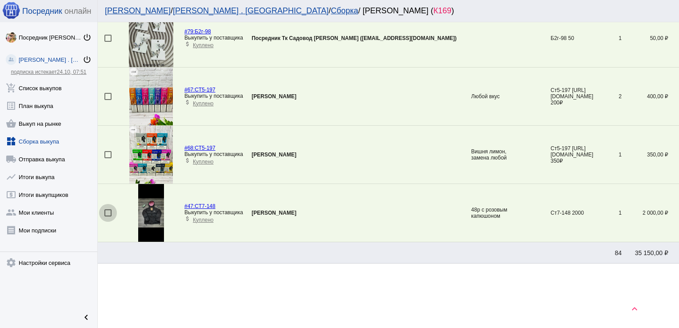
click at [108, 209] on div at bounding box center [107, 212] width 7 height 7
click at [108, 216] on input "checkbox" at bounding box center [108, 216] width 0 height 0
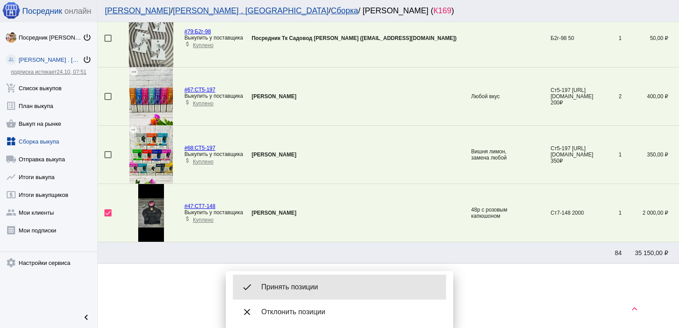
click at [320, 281] on div "done Принять позиции" at bounding box center [339, 287] width 213 height 25
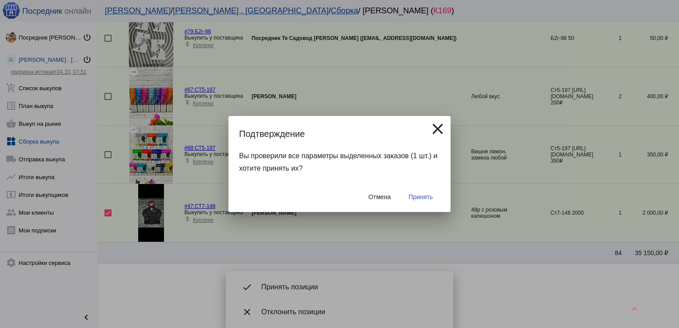
click at [427, 193] on span "Принять" at bounding box center [420, 196] width 24 height 7
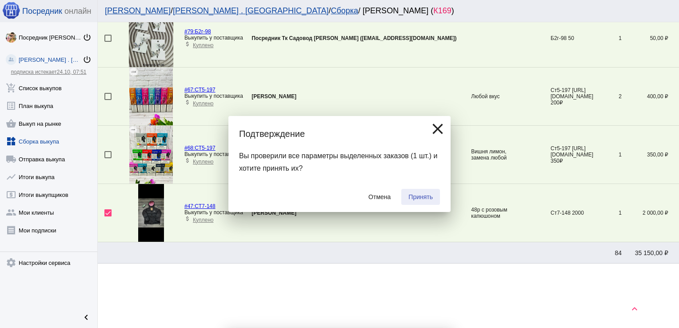
checkbox input "false"
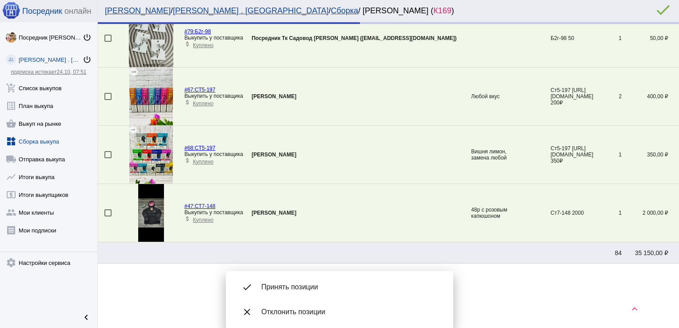
scroll to position [1456, 0]
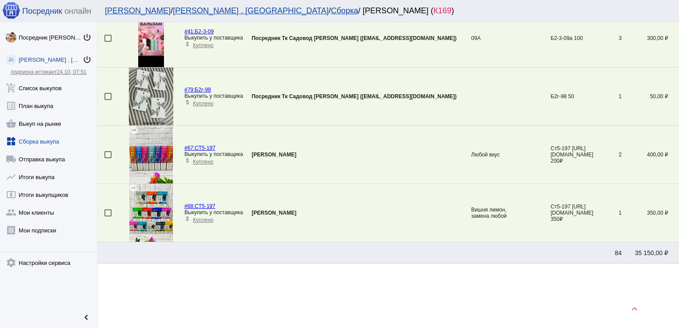
click at [41, 141] on link "widgets Сборка выкупа" at bounding box center [48, 140] width 97 height 18
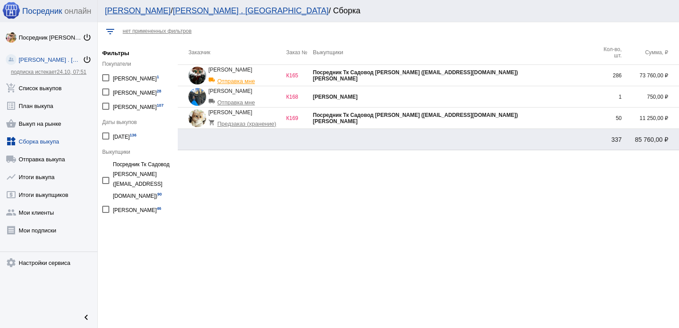
click at [512, 76] on div "[PERSON_NAME]" at bounding box center [454, 79] width 282 height 6
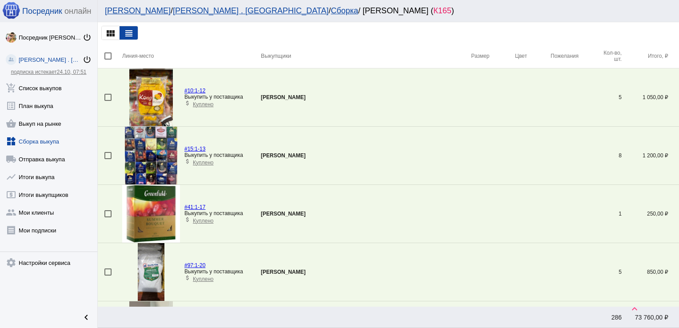
scroll to position [1543, 0]
